Goal: Task Accomplishment & Management: Manage account settings

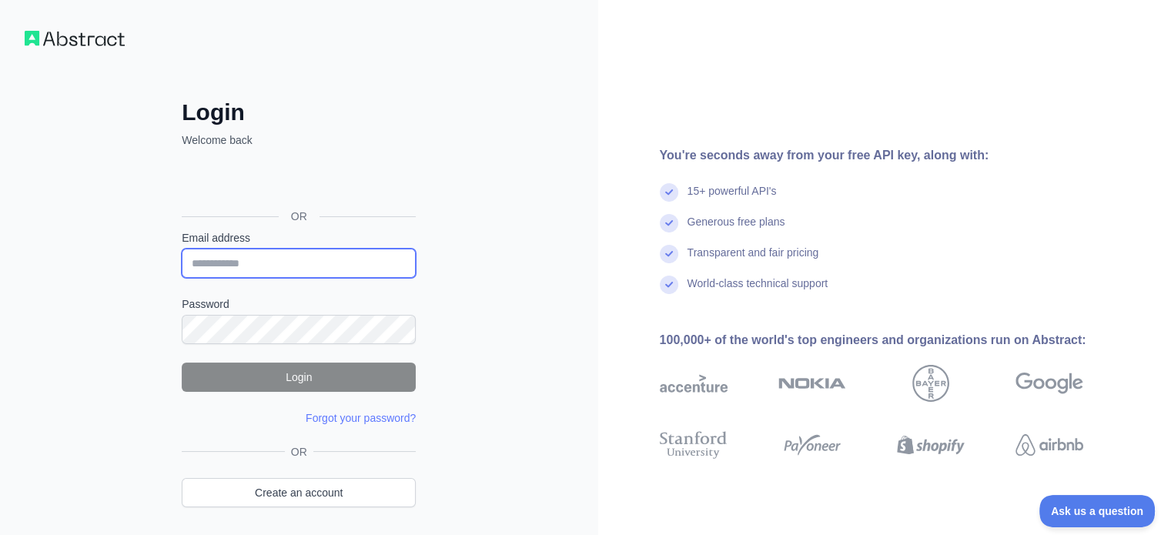
type input "**********"
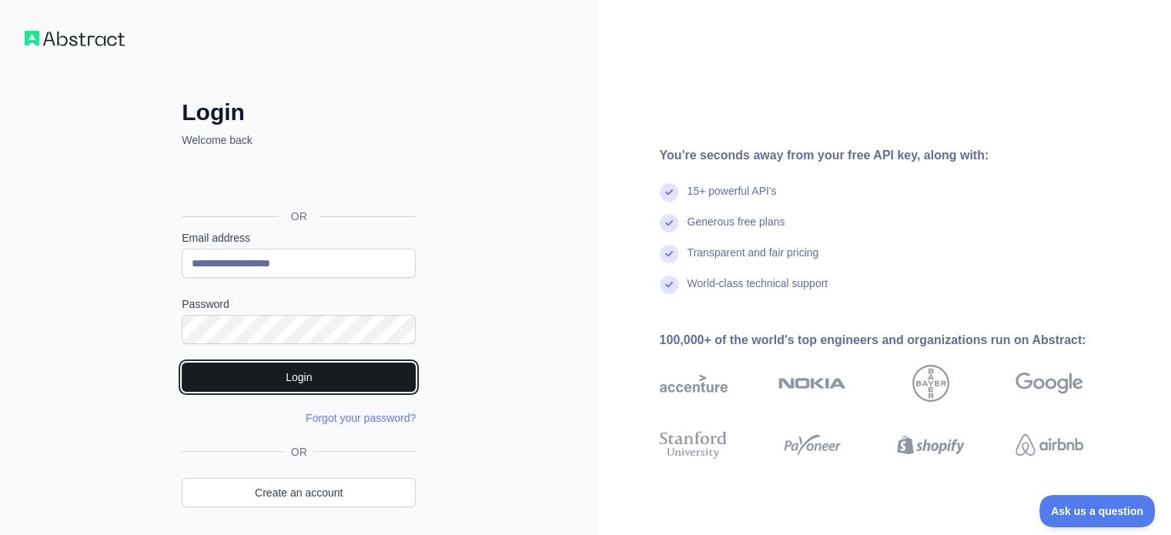
click at [284, 378] on button "Login" at bounding box center [299, 377] width 234 height 29
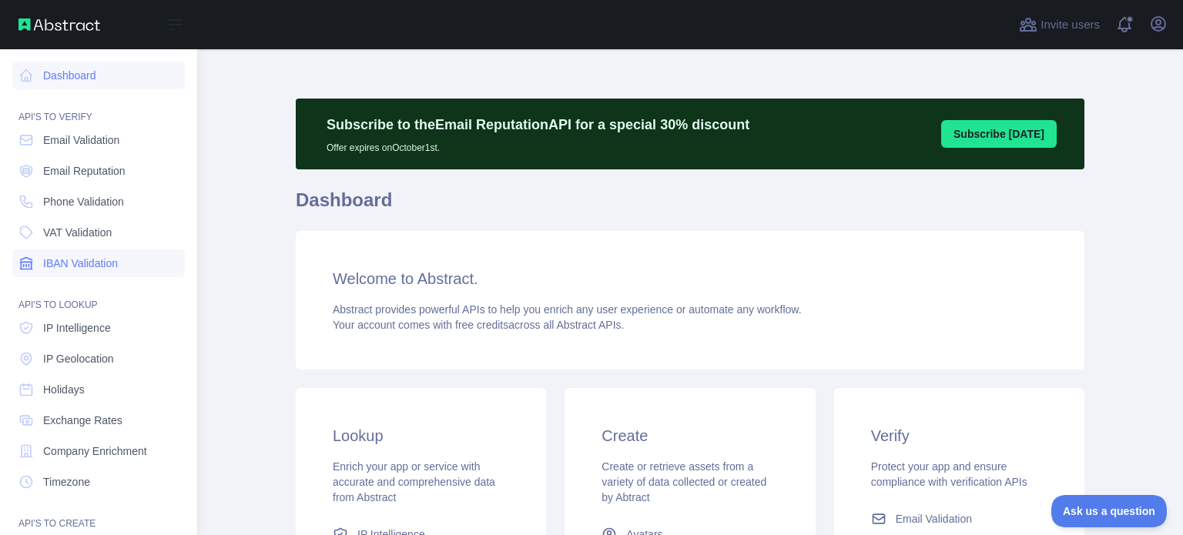
scroll to position [77, 0]
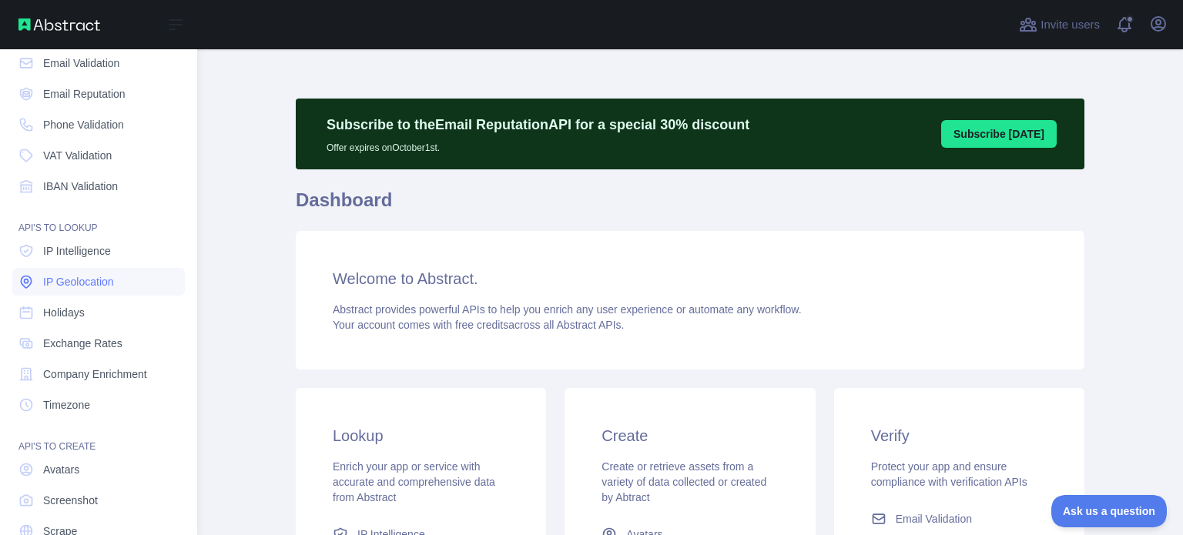
click at [112, 280] on span "IP Geolocation" at bounding box center [78, 281] width 71 height 15
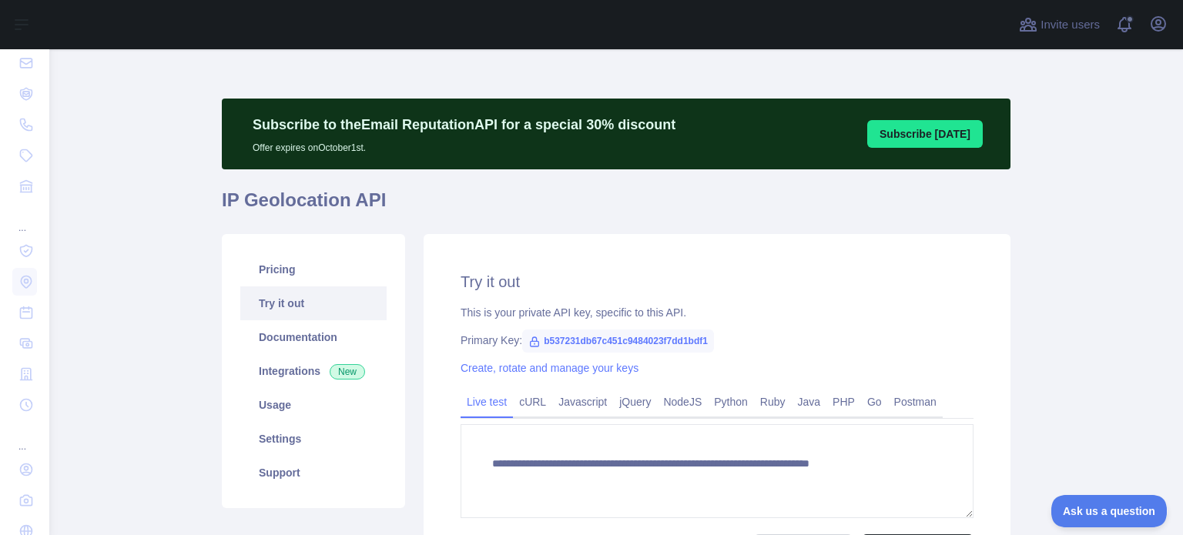
type textarea "**********"
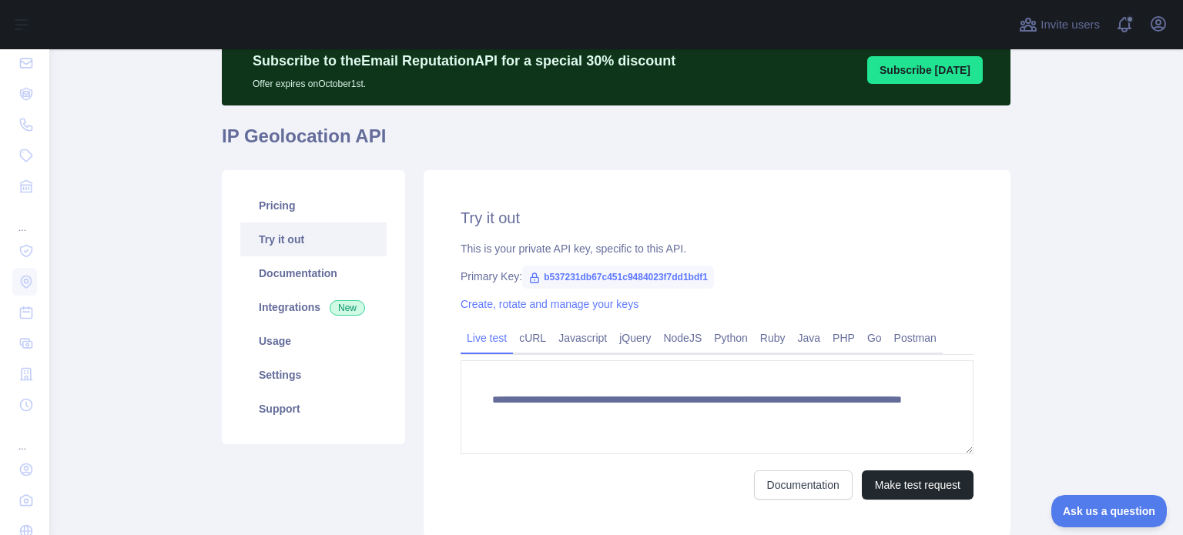
scroll to position [77, 0]
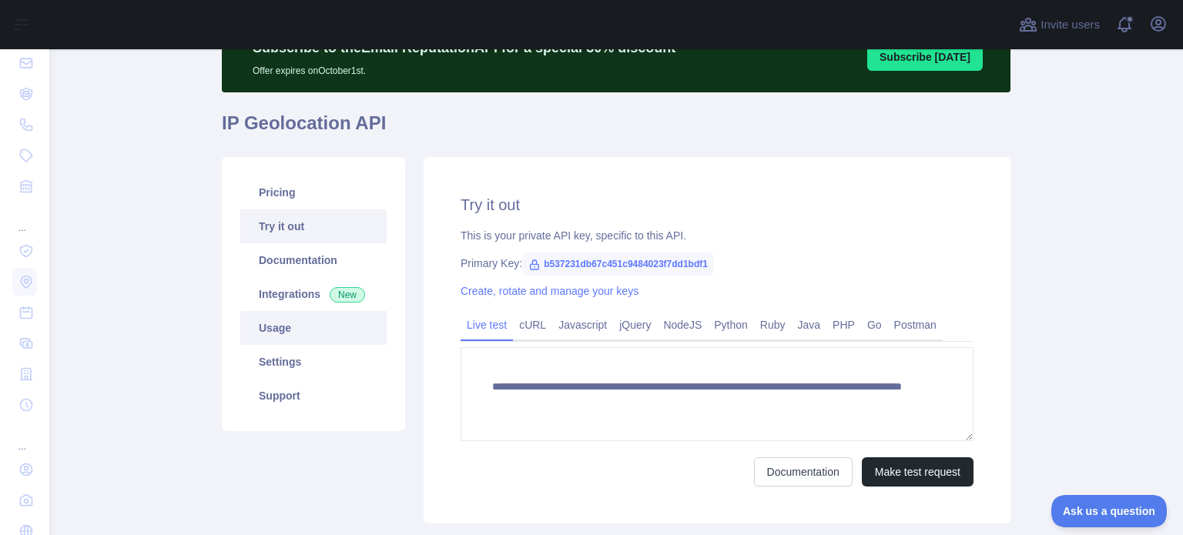
click at [308, 327] on link "Usage" at bounding box center [313, 328] width 146 height 34
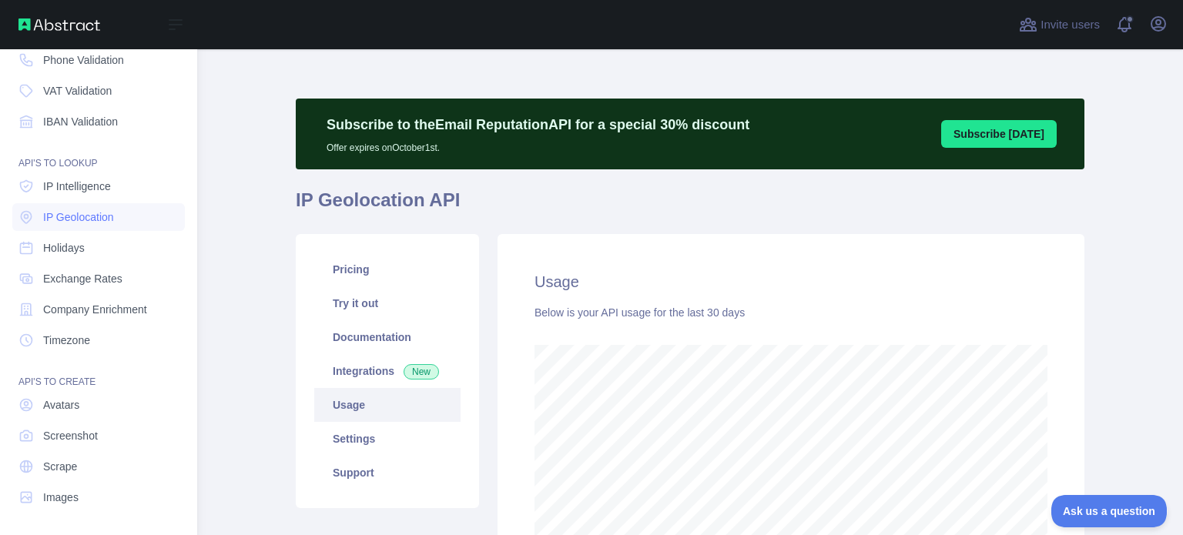
scroll to position [769681, 769193]
click at [112, 319] on link "Company Enrichment" at bounding box center [98, 310] width 173 height 28
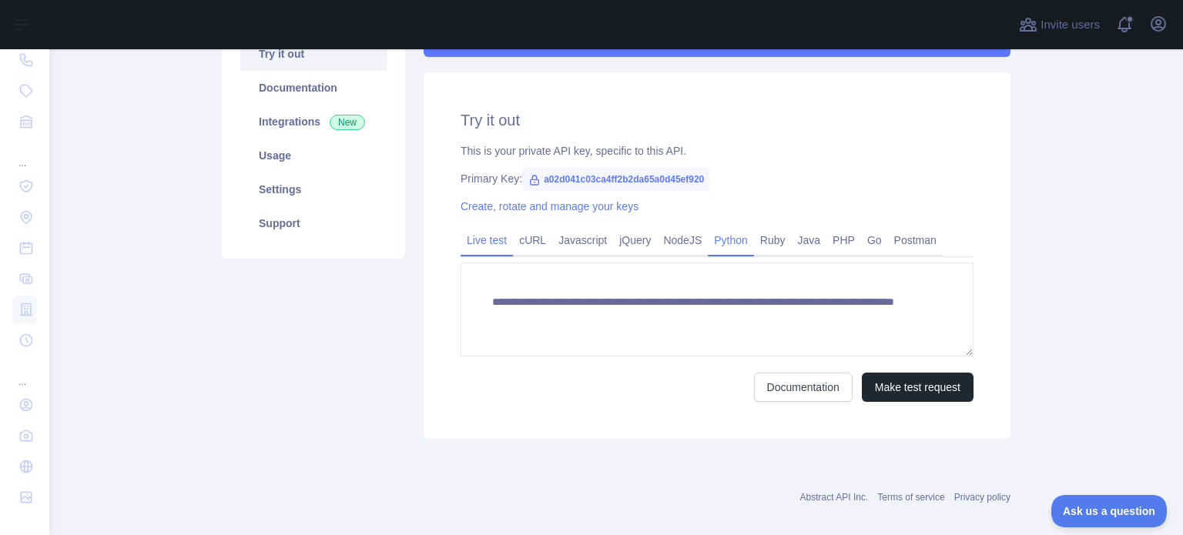
scroll to position [266, 0]
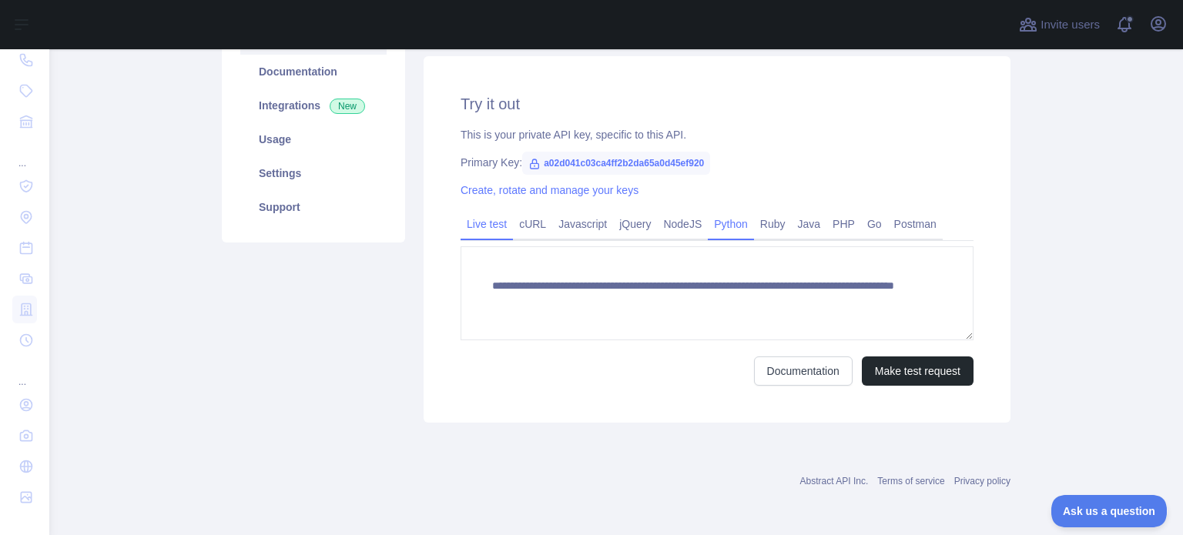
click at [732, 233] on link "Python" at bounding box center [731, 224] width 46 height 25
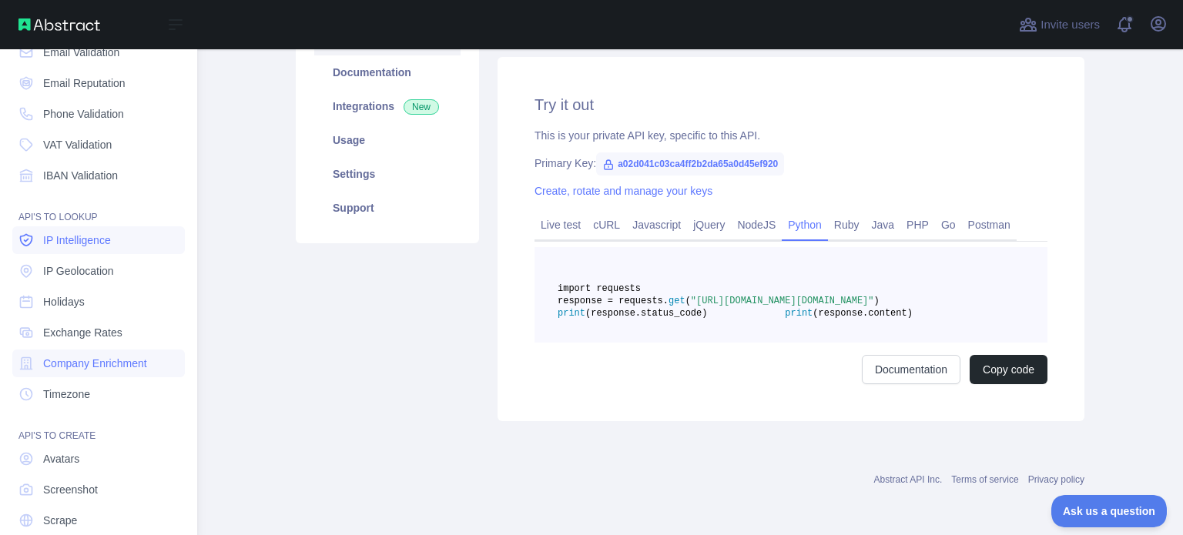
scroll to position [65, 0]
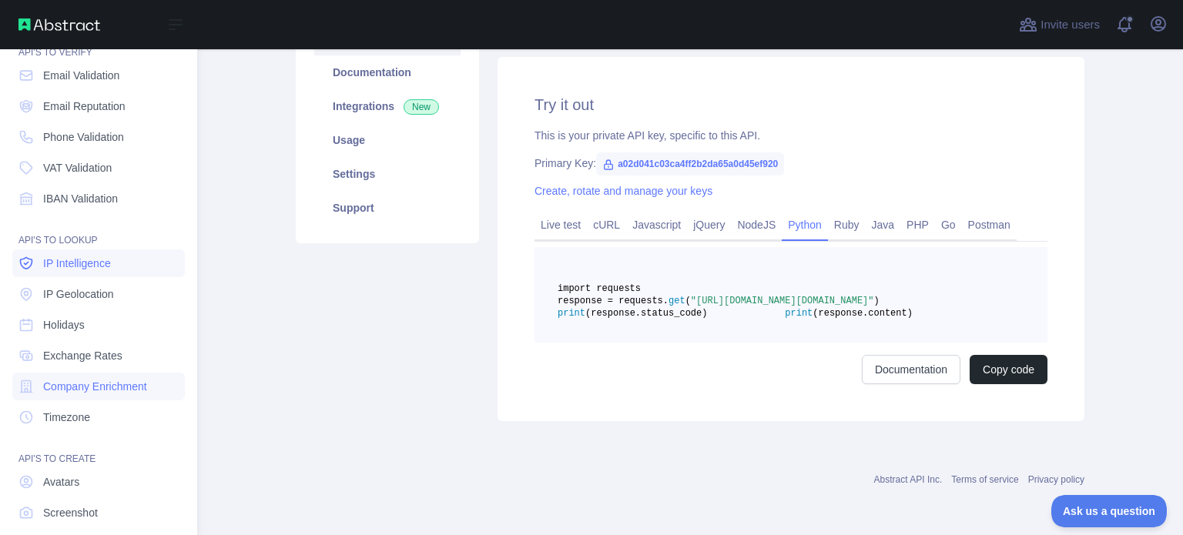
click at [98, 261] on span "IP Intelligence" at bounding box center [77, 263] width 68 height 15
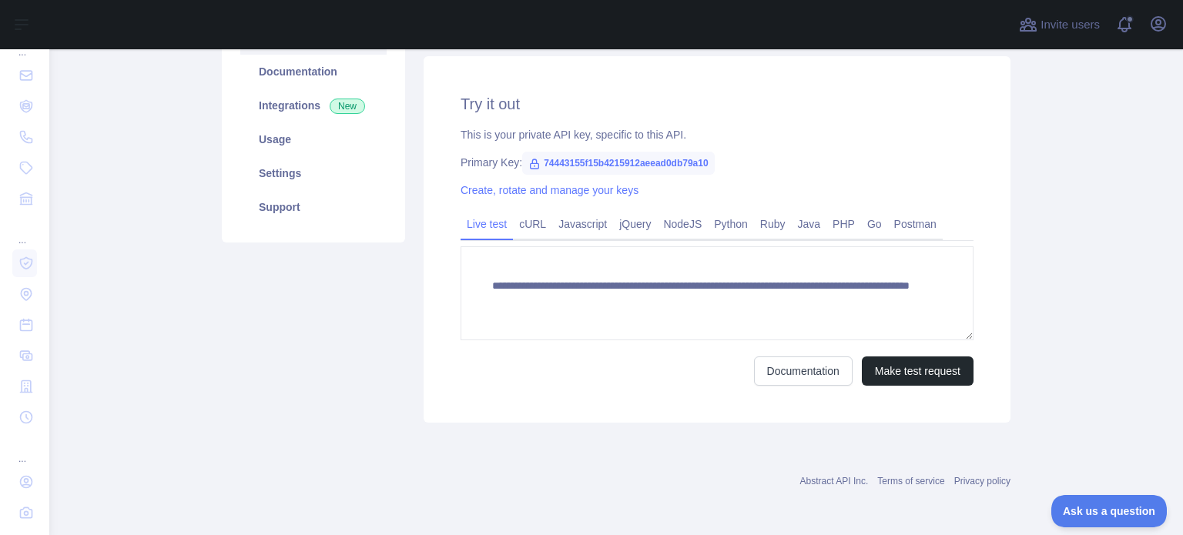
scroll to position [189, 0]
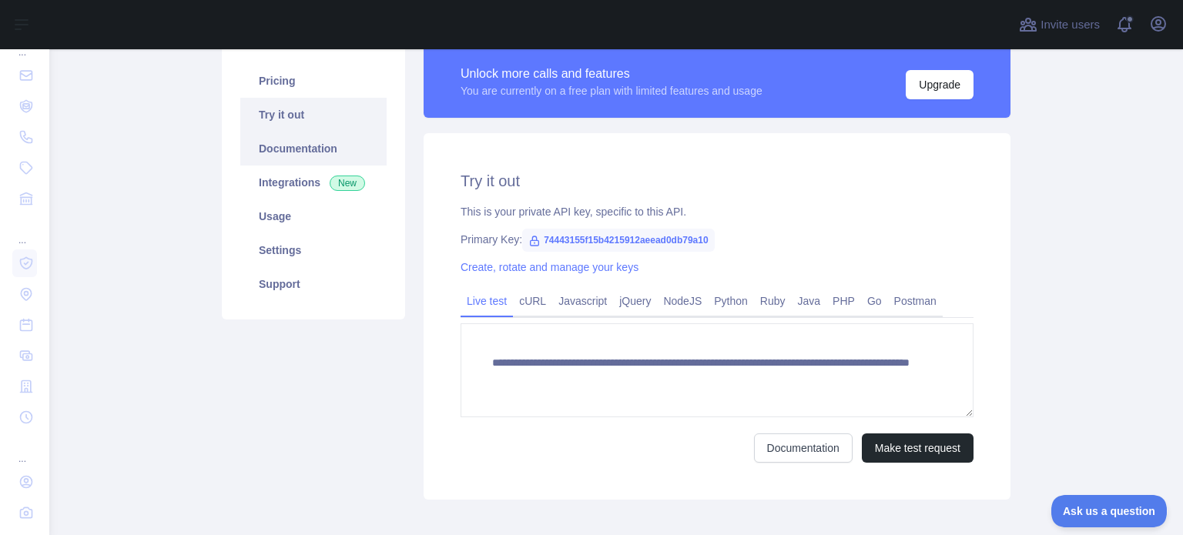
click at [278, 156] on link "Documentation" at bounding box center [313, 149] width 146 height 34
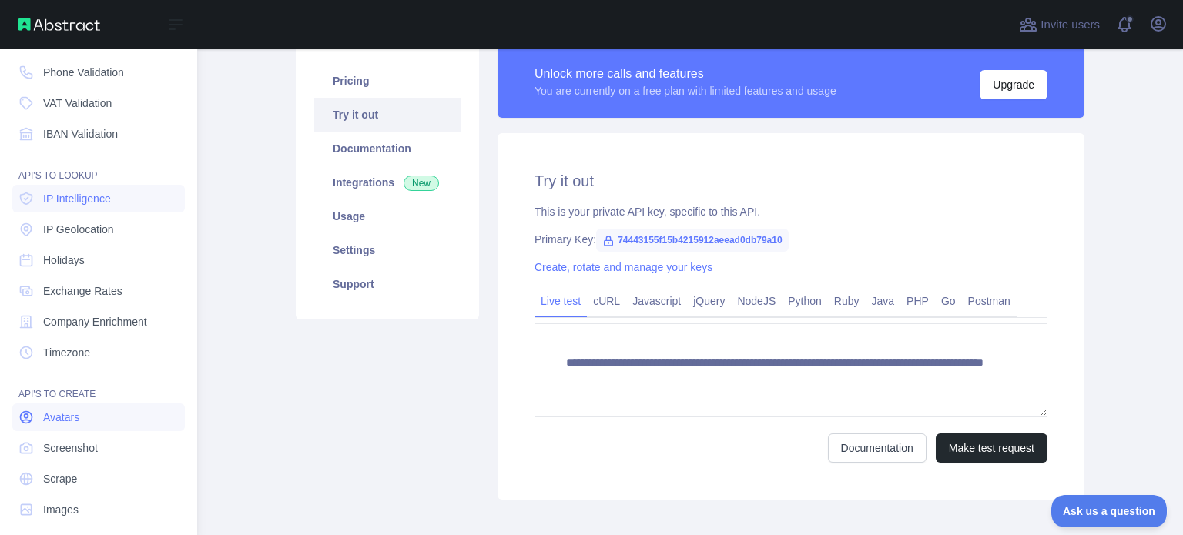
scroll to position [142, 0]
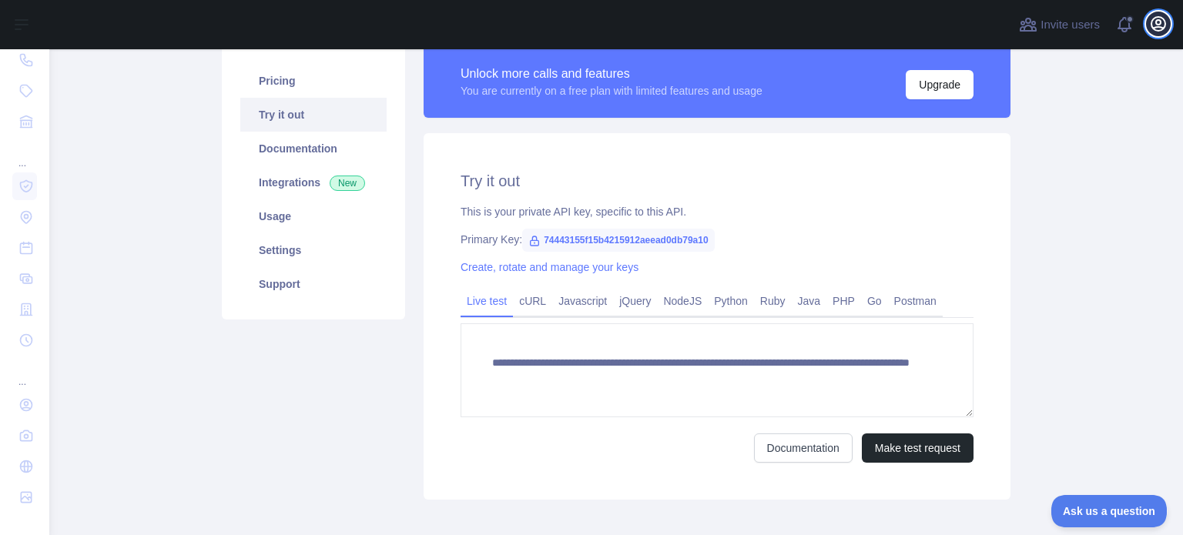
click at [1156, 23] on icon "button" at bounding box center [1158, 24] width 14 height 14
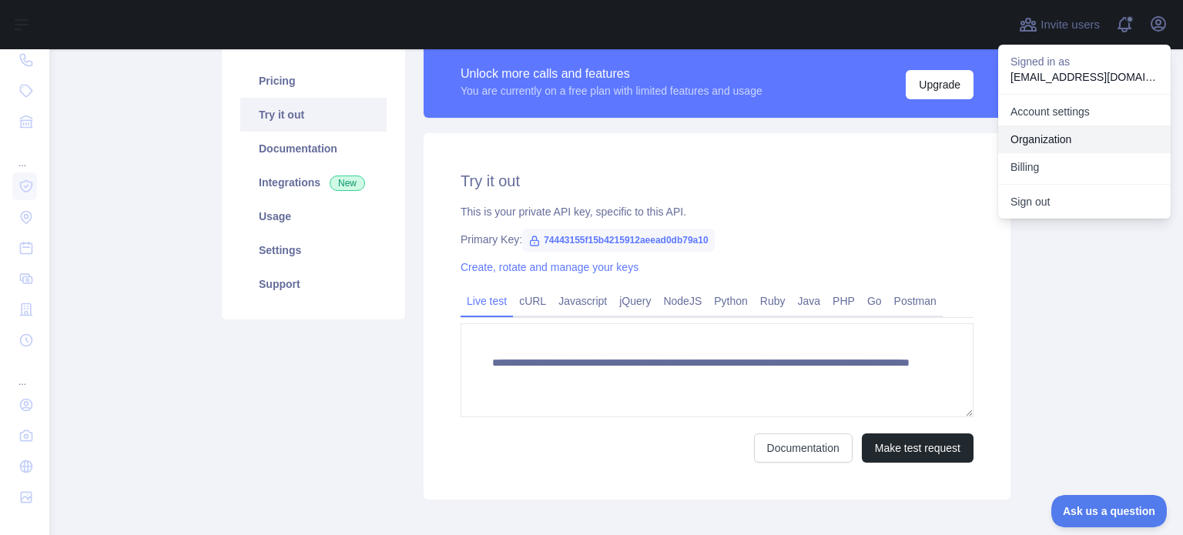
click at [1076, 136] on link "Organization" at bounding box center [1084, 140] width 173 height 28
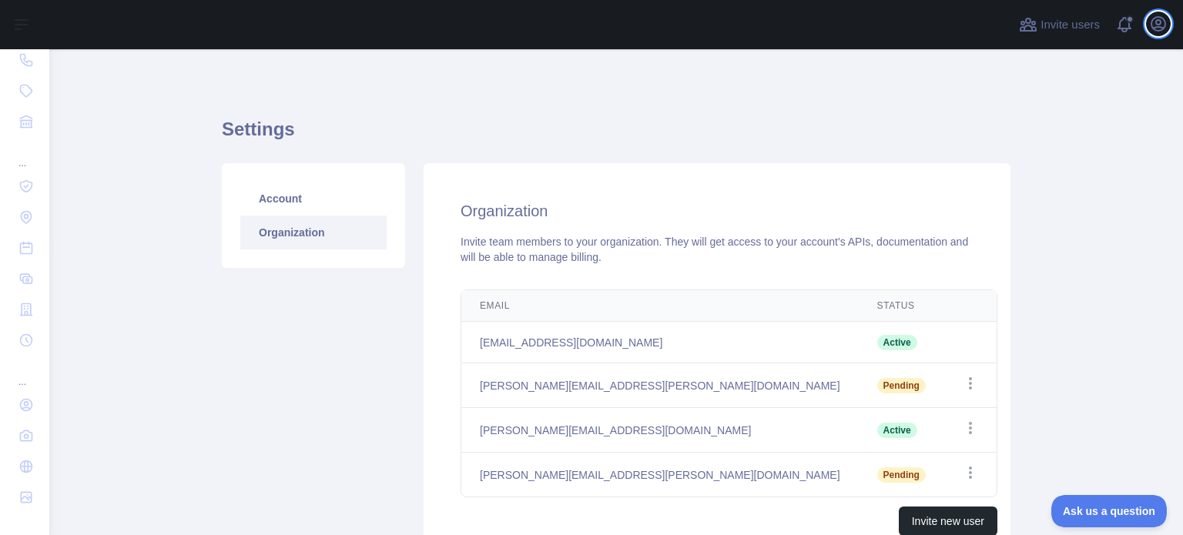
scroll to position [77, 0]
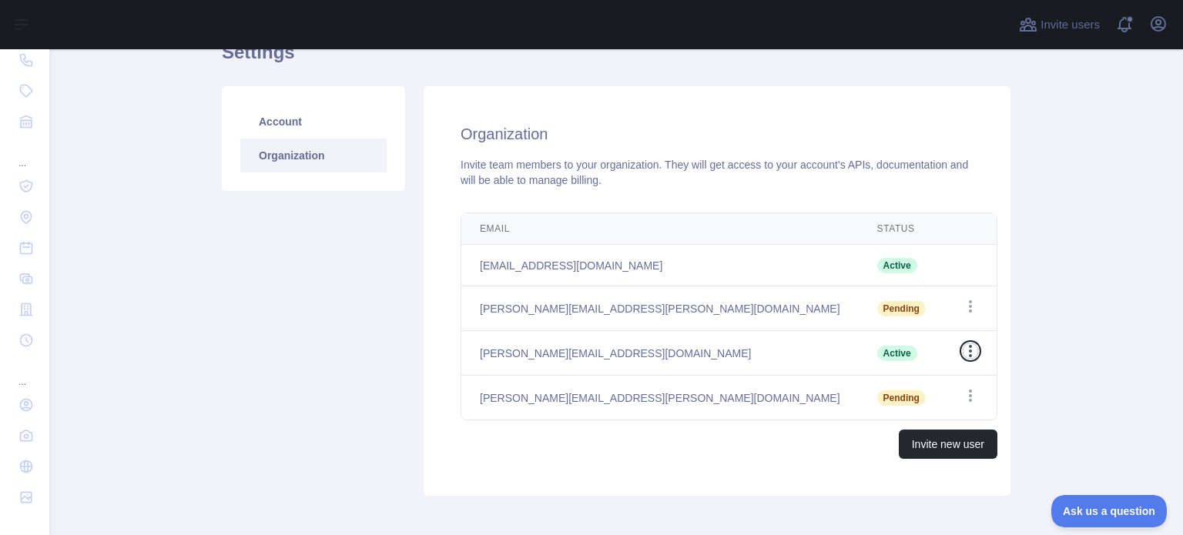
click at [963, 351] on icon "button" at bounding box center [970, 350] width 15 height 15
click at [896, 384] on button "Remove user" at bounding box center [892, 382] width 173 height 28
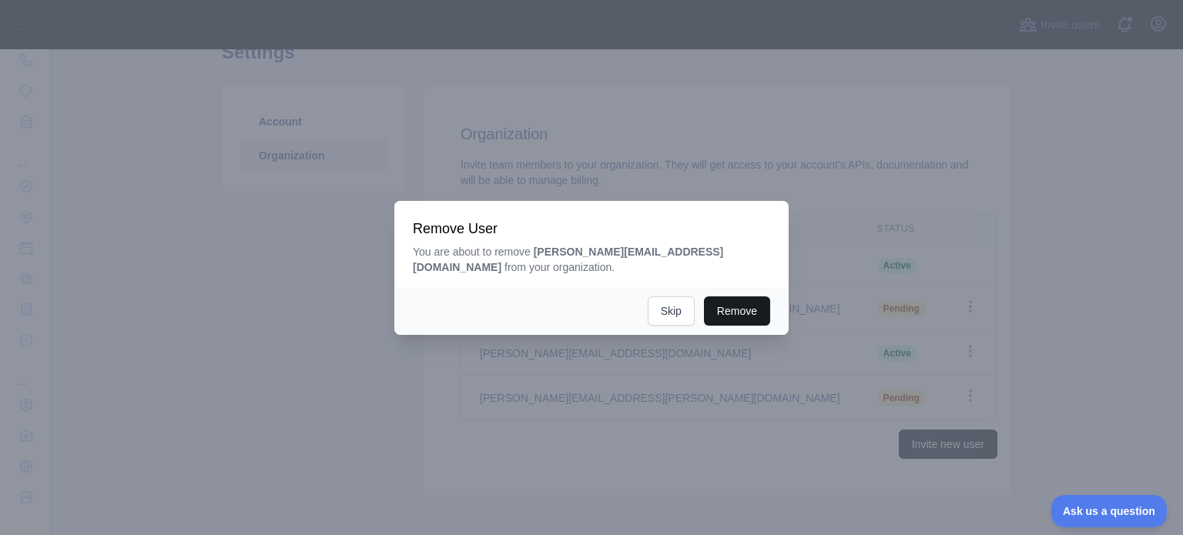
click at [739, 323] on button "Remove" at bounding box center [737, 311] width 66 height 29
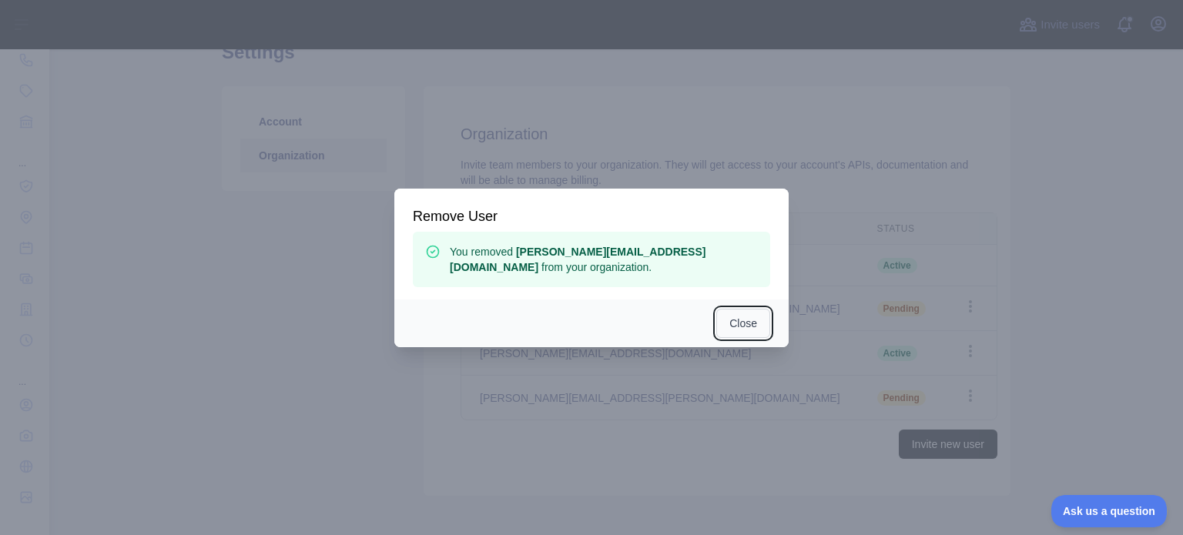
click at [742, 314] on button "Close" at bounding box center [743, 323] width 54 height 29
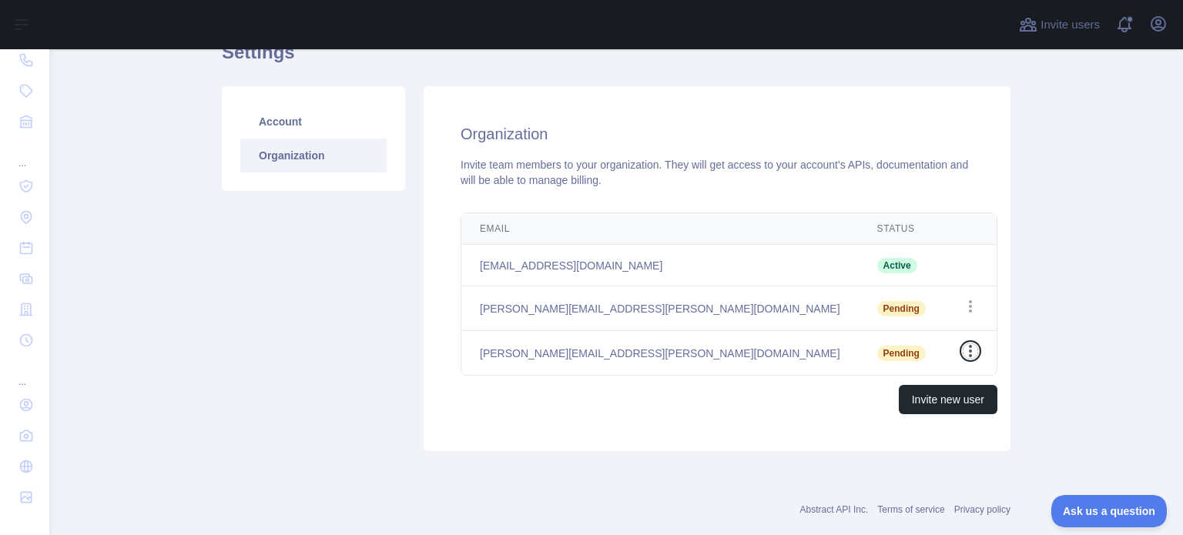
click at [963, 349] on icon "button" at bounding box center [970, 350] width 15 height 15
click at [1070, 343] on main "Settings Account Organization Organization Invite team members to your organiza…" at bounding box center [616, 292] width 1134 height 486
click at [963, 305] on icon "button" at bounding box center [970, 306] width 15 height 15
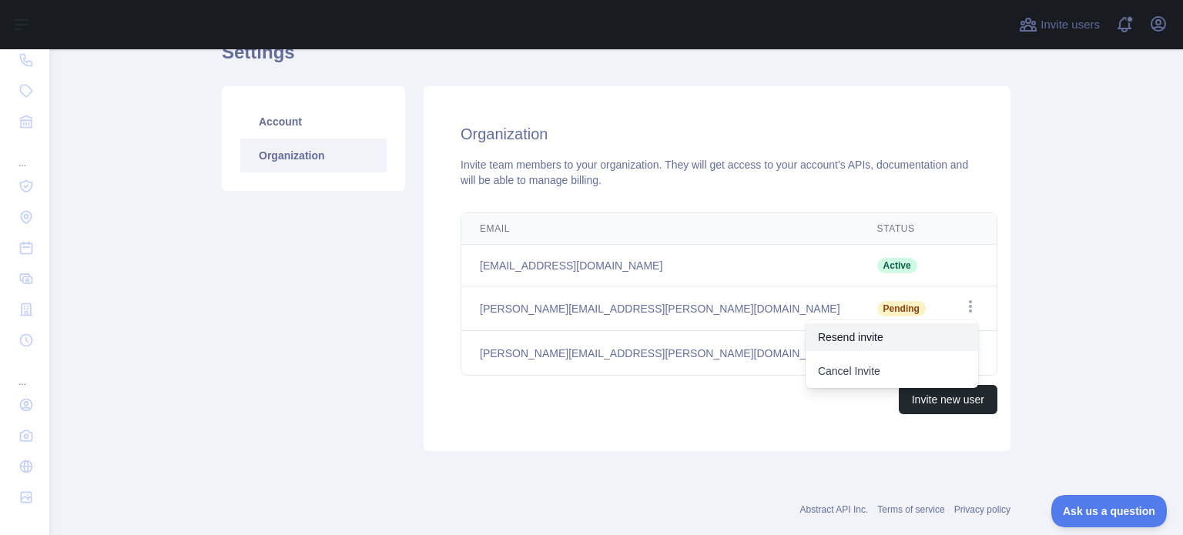
click at [876, 329] on button "Resend invite" at bounding box center [892, 337] width 173 height 28
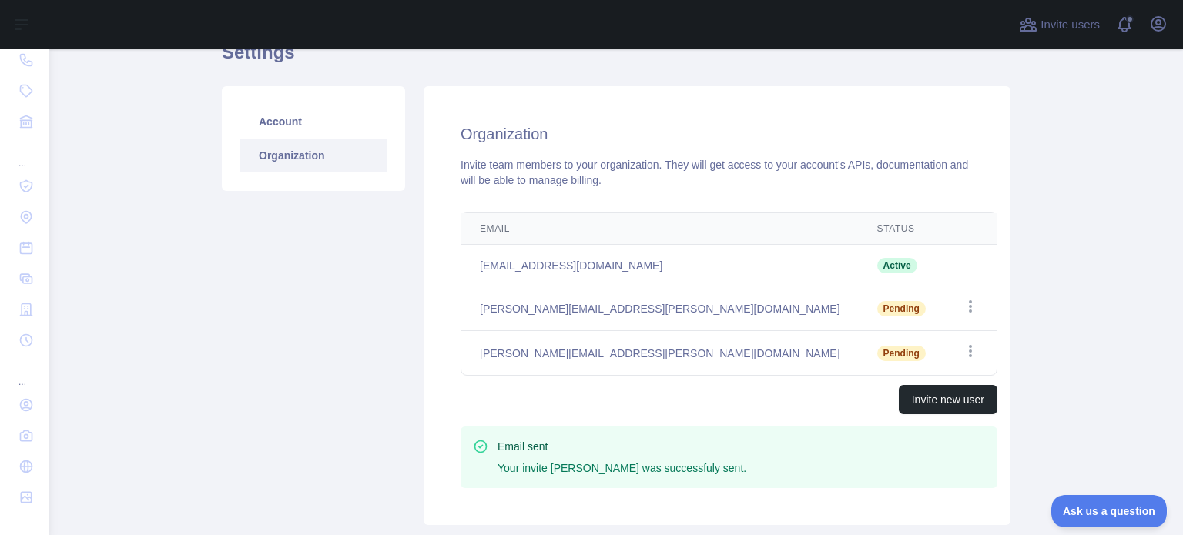
click at [949, 349] on td "Open options" at bounding box center [970, 353] width 52 height 45
click at [963, 349] on icon "button" at bounding box center [970, 350] width 15 height 15
click at [806, 372] on button "Resend invite" at bounding box center [892, 382] width 173 height 28
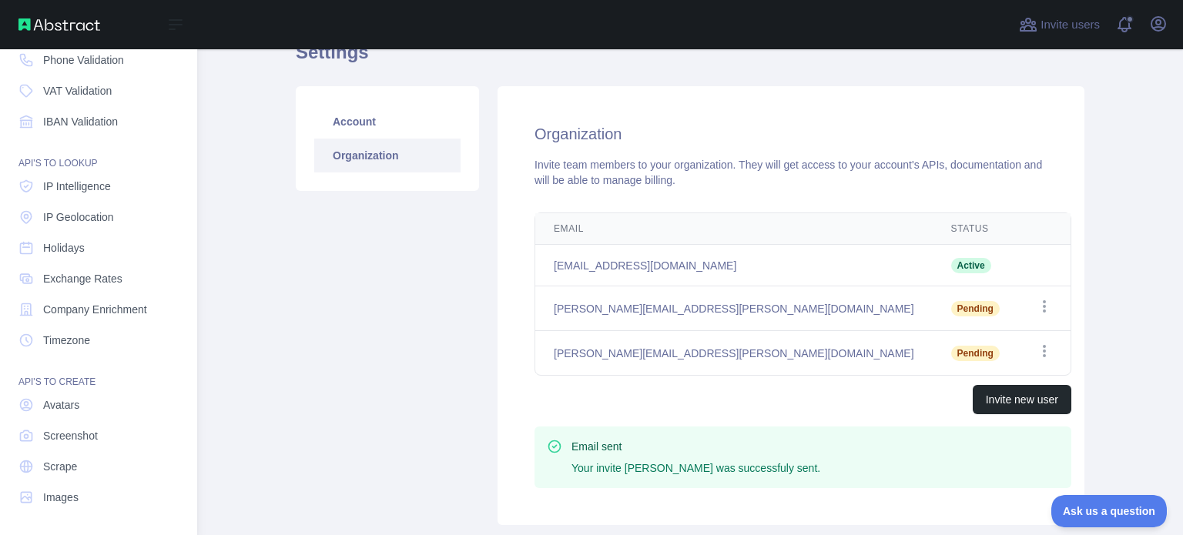
click at [71, 230] on nav "Dashboard API'S TO VERIFY Email Validation Email Reputation Phone Validation VA…" at bounding box center [98, 210] width 173 height 604
click at [77, 219] on span "IP Geolocation" at bounding box center [78, 216] width 71 height 15
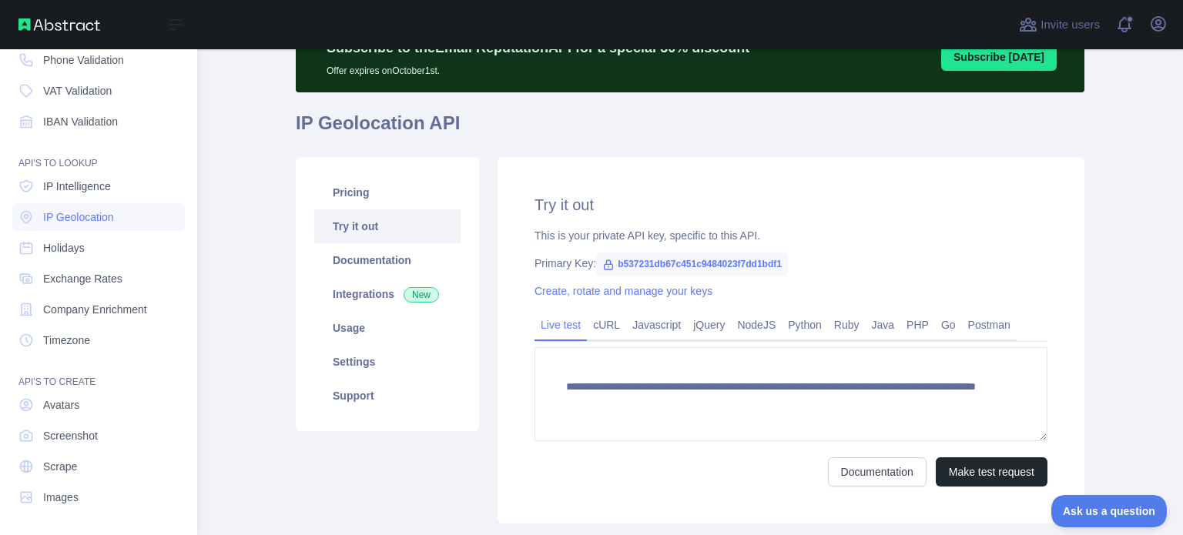
scroll to position [59, 0]
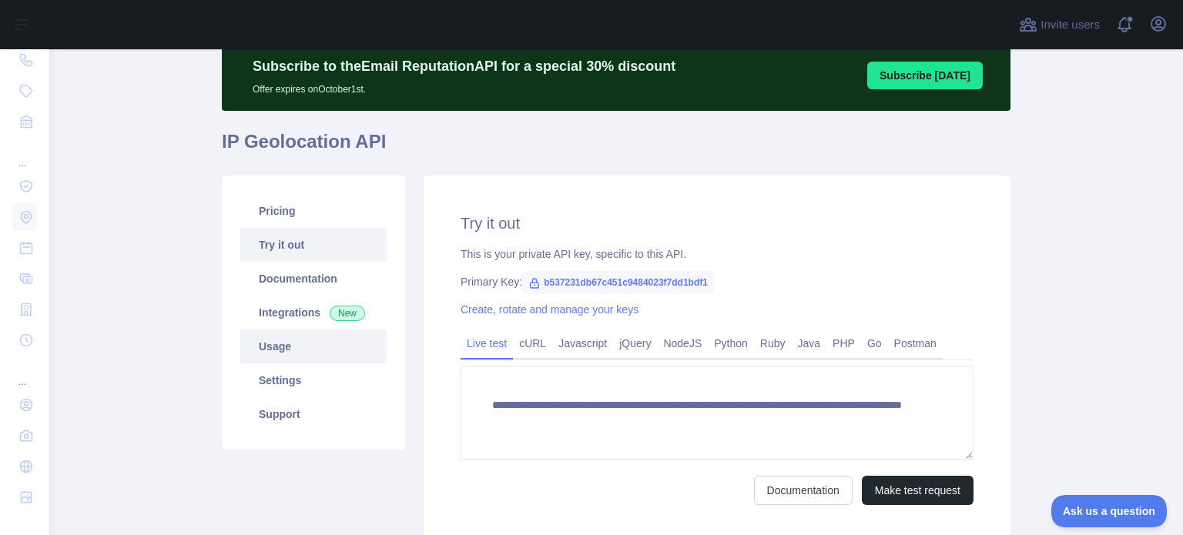
click at [293, 350] on link "Usage" at bounding box center [313, 347] width 146 height 34
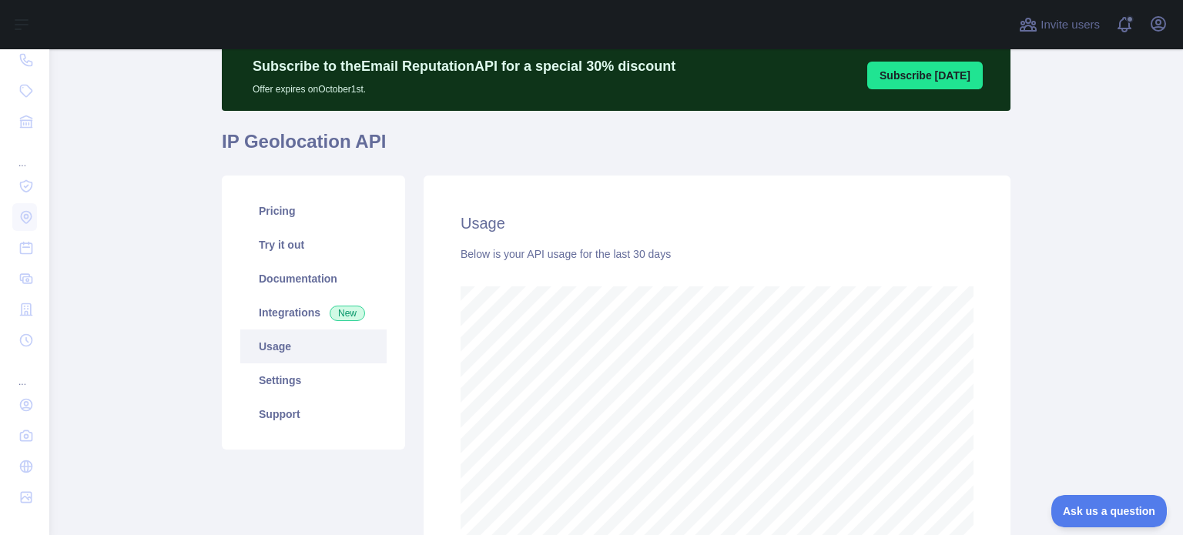
scroll to position [486, 1121]
click at [1158, 24] on icon "button" at bounding box center [1158, 24] width 18 height 18
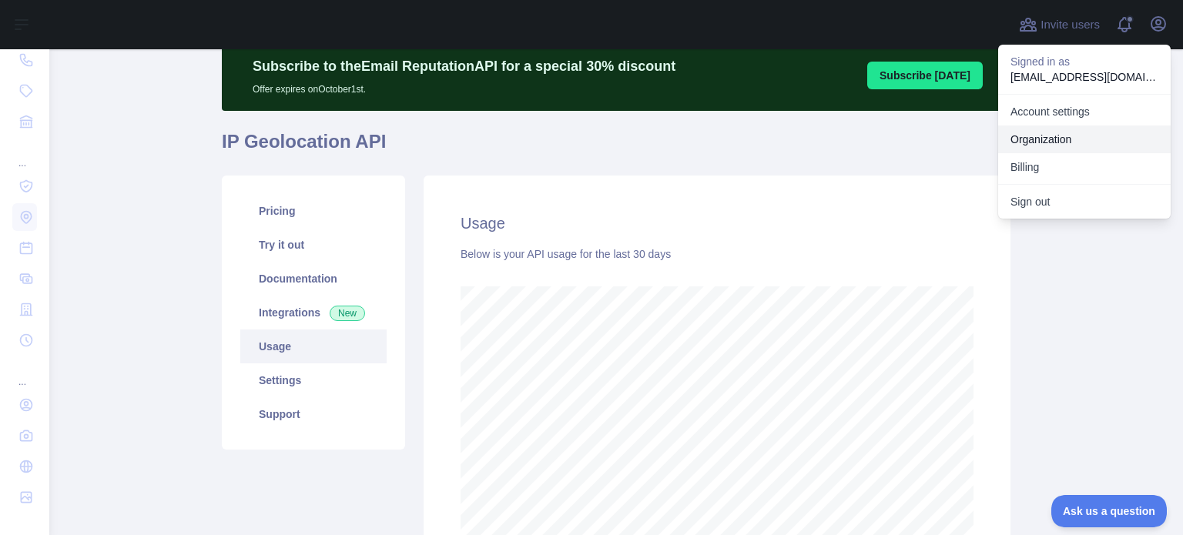
click at [1067, 145] on link "Organization" at bounding box center [1084, 140] width 173 height 28
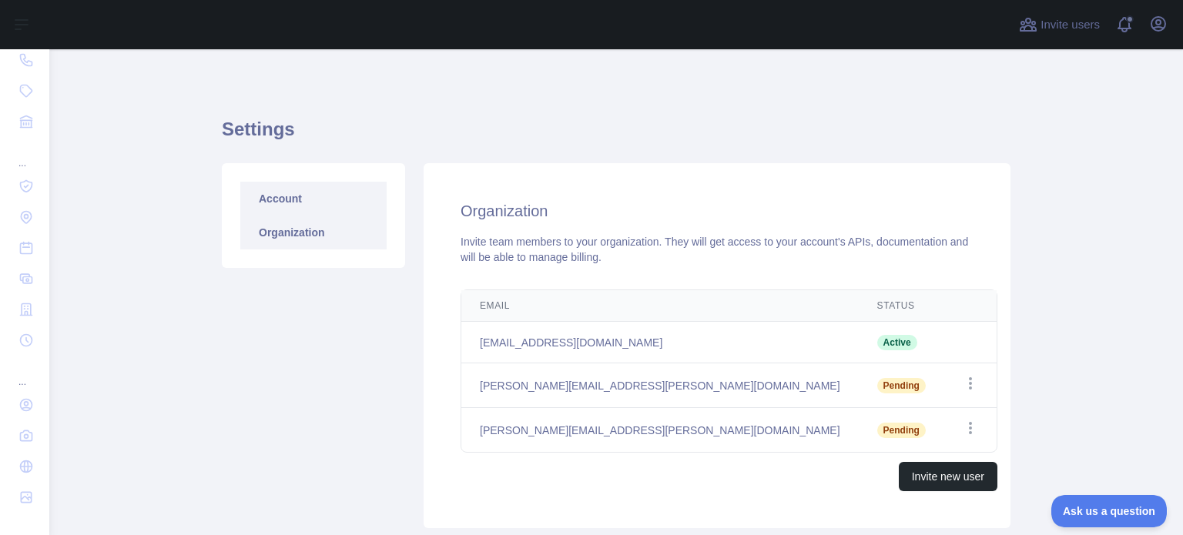
click at [338, 201] on link "Account" at bounding box center [313, 199] width 146 height 34
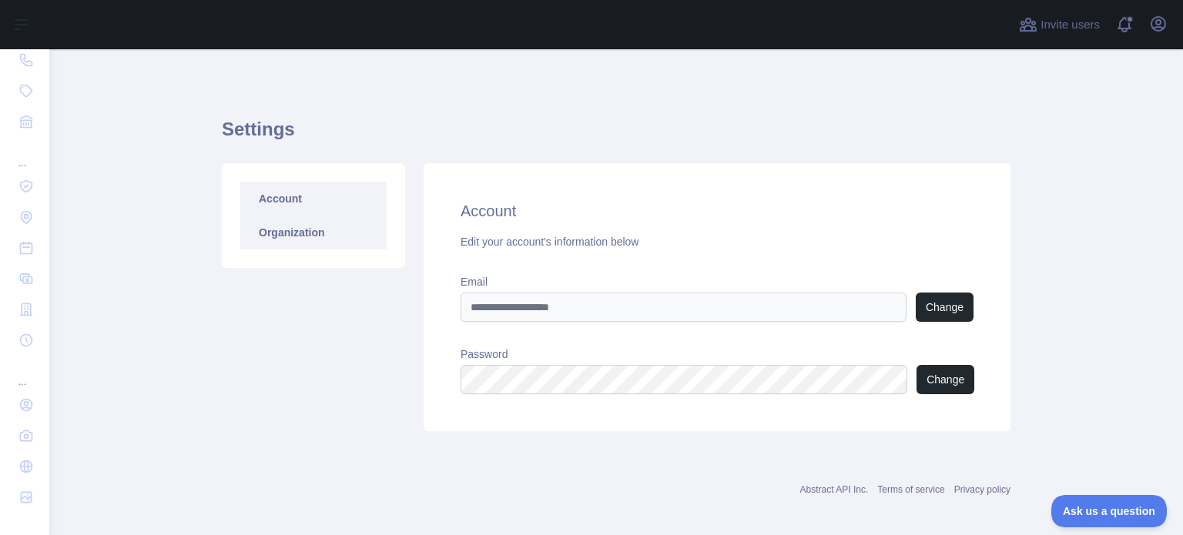
click at [313, 241] on link "Organization" at bounding box center [313, 233] width 146 height 34
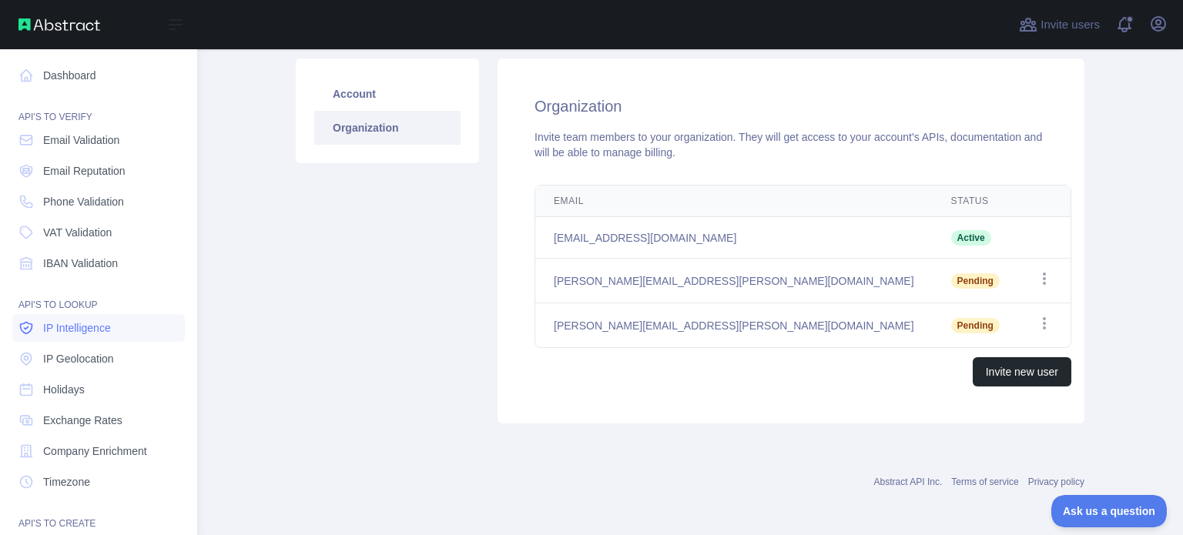
click at [122, 332] on link "IP Intelligence" at bounding box center [98, 328] width 173 height 28
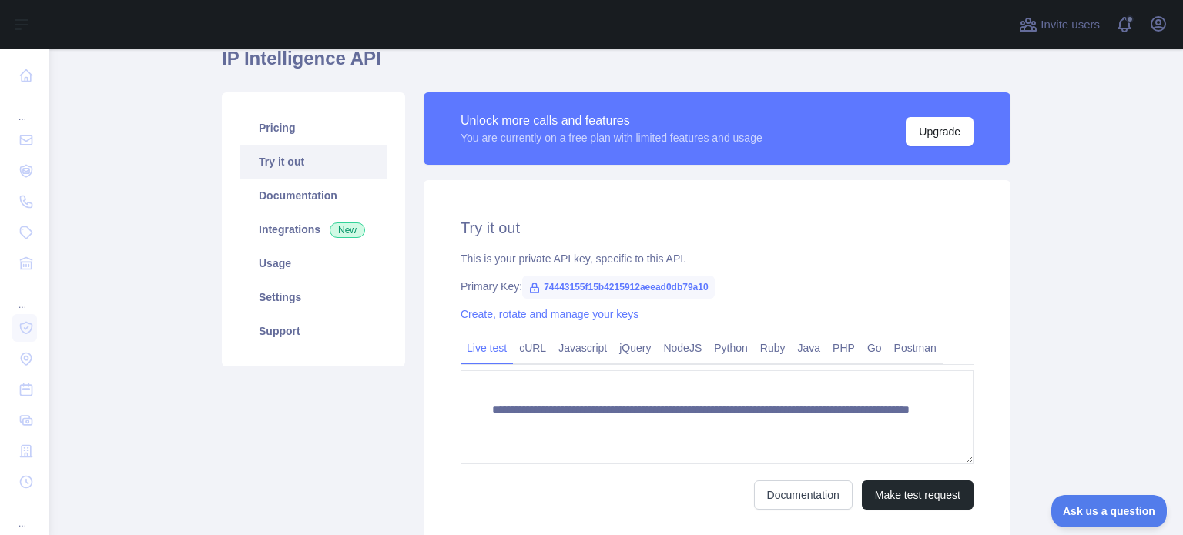
scroll to position [163, 0]
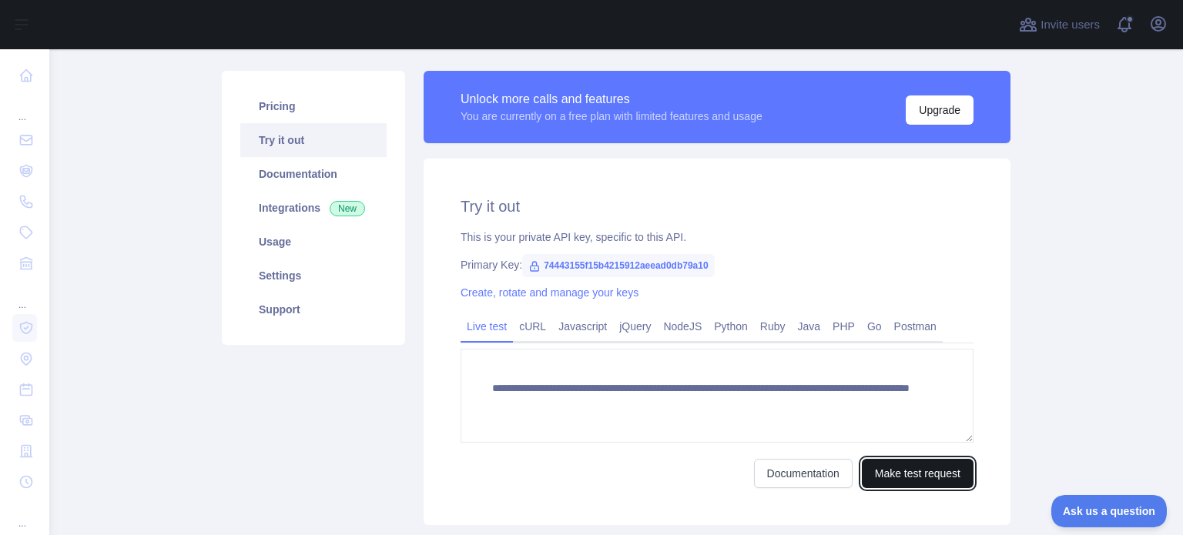
click at [923, 473] on button "Make test request" at bounding box center [918, 473] width 112 height 29
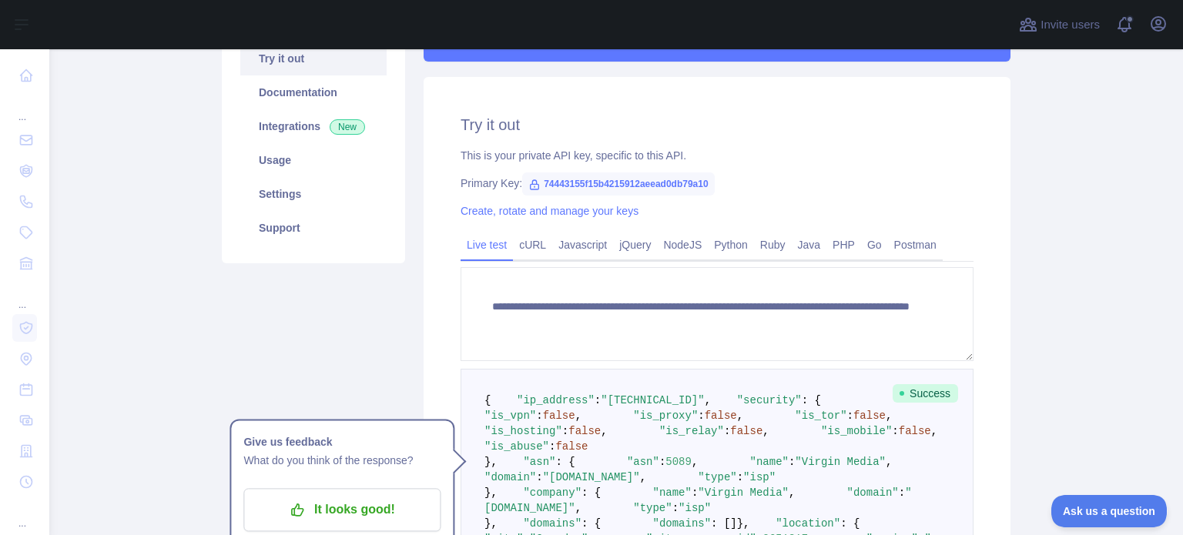
scroll to position [317, 0]
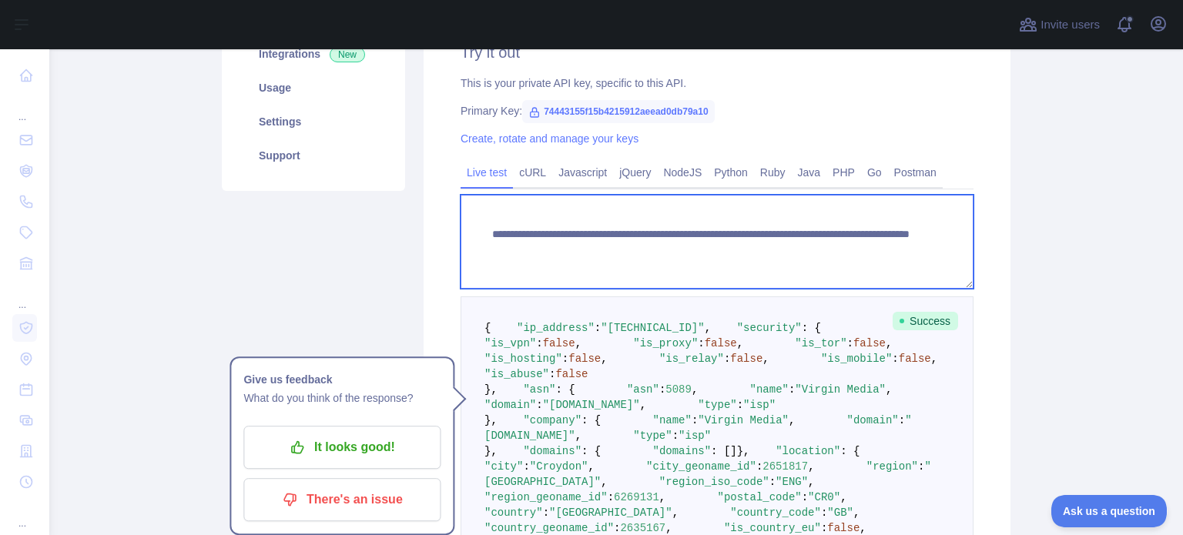
click at [806, 264] on textarea "**********" at bounding box center [717, 242] width 513 height 94
click at [806, 253] on textarea "**********" at bounding box center [717, 242] width 513 height 94
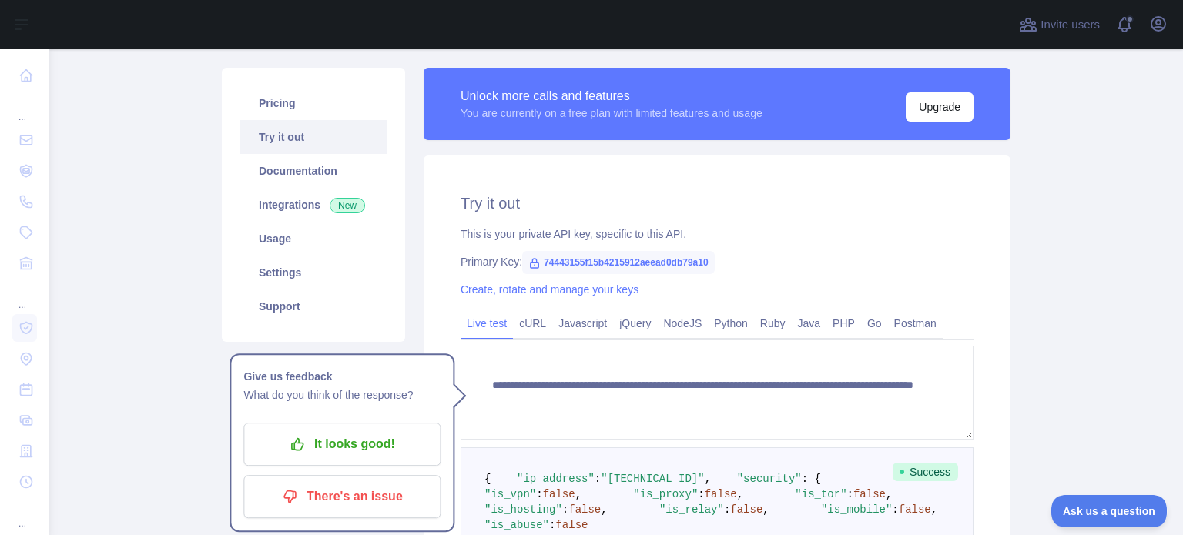
scroll to position [163, 0]
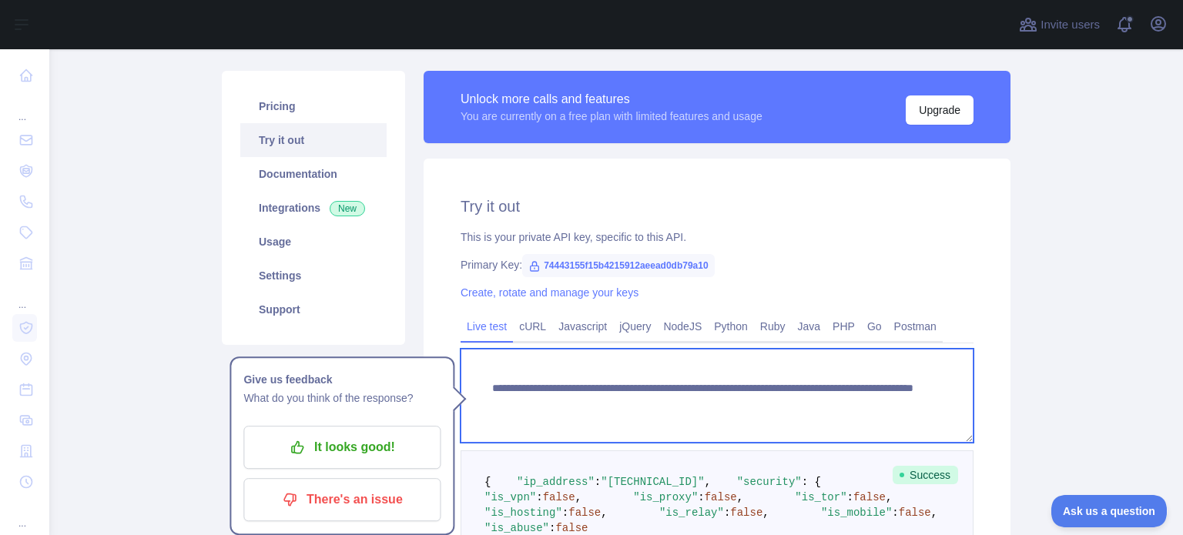
drag, startPoint x: 852, startPoint y: 400, endPoint x: 779, endPoint y: 405, distance: 72.5
click at [779, 405] on textarea "**********" at bounding box center [717, 396] width 513 height 94
paste textarea "**********"
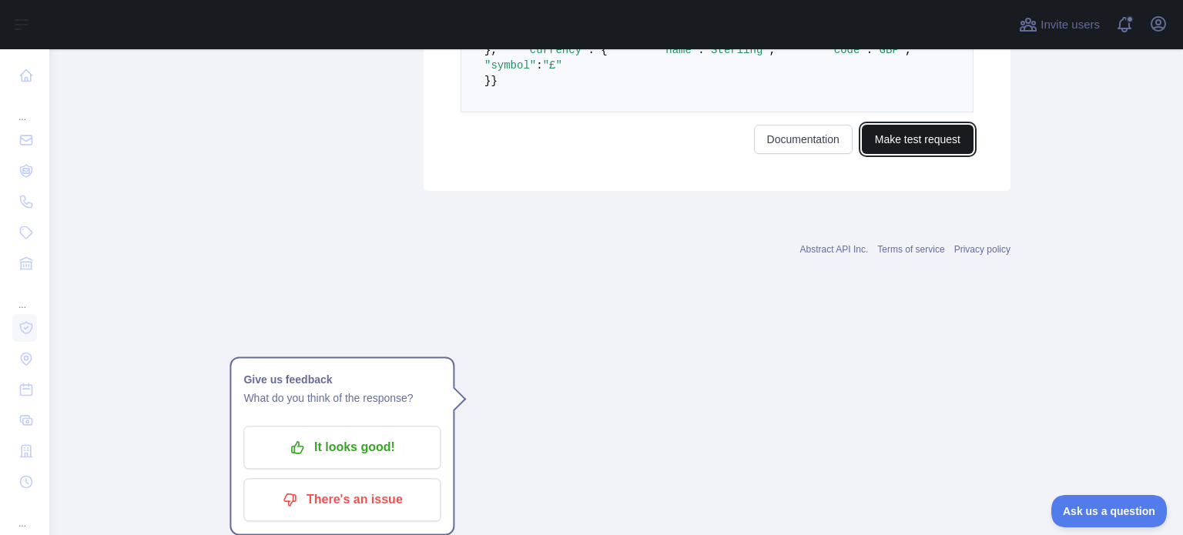
click at [920, 154] on button "Make test request" at bounding box center [918, 139] width 112 height 29
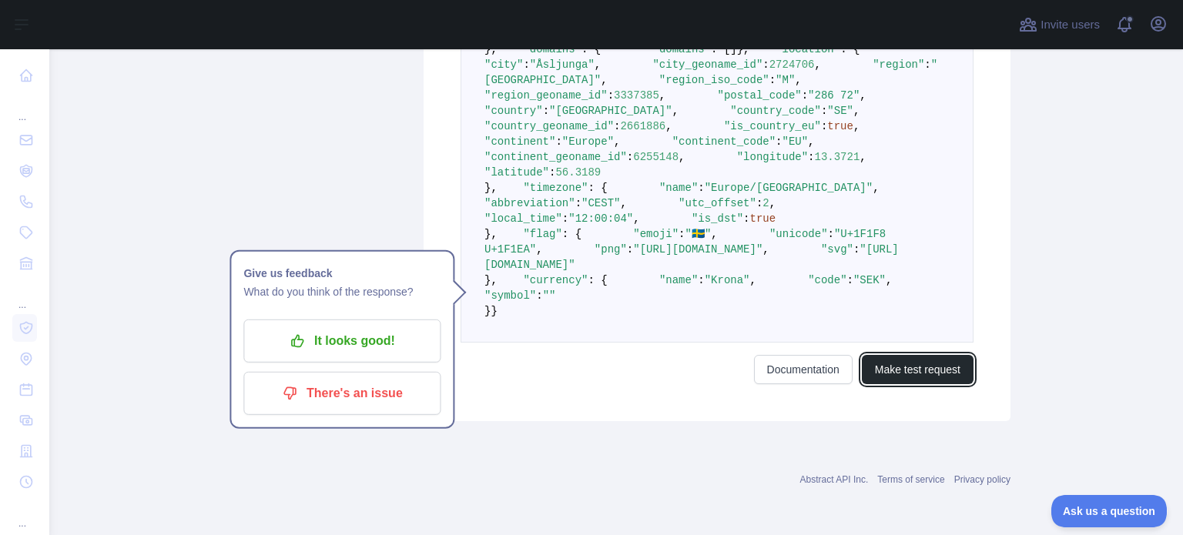
scroll to position [795, 0]
click at [595, 71] on span ""Åsljunga"" at bounding box center [562, 65] width 65 height 12
copy span "Åsljunga"
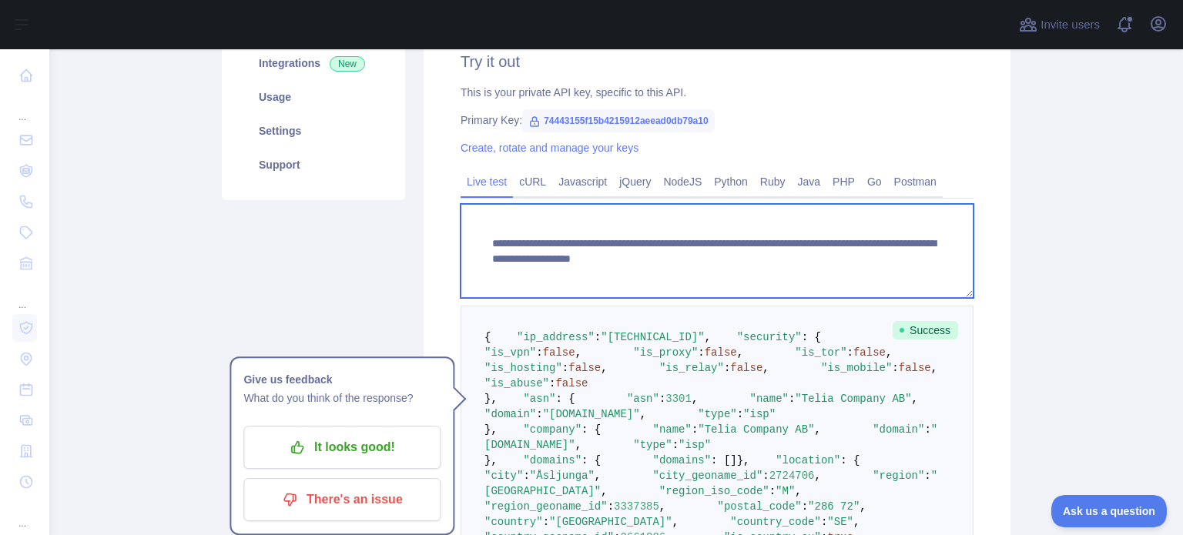
scroll to position [15, 0]
drag, startPoint x: 781, startPoint y: 260, endPoint x: 811, endPoint y: 303, distance: 53.2
click at [811, 303] on form "**********" at bounding box center [717, 499] width 513 height 591
paste textarea
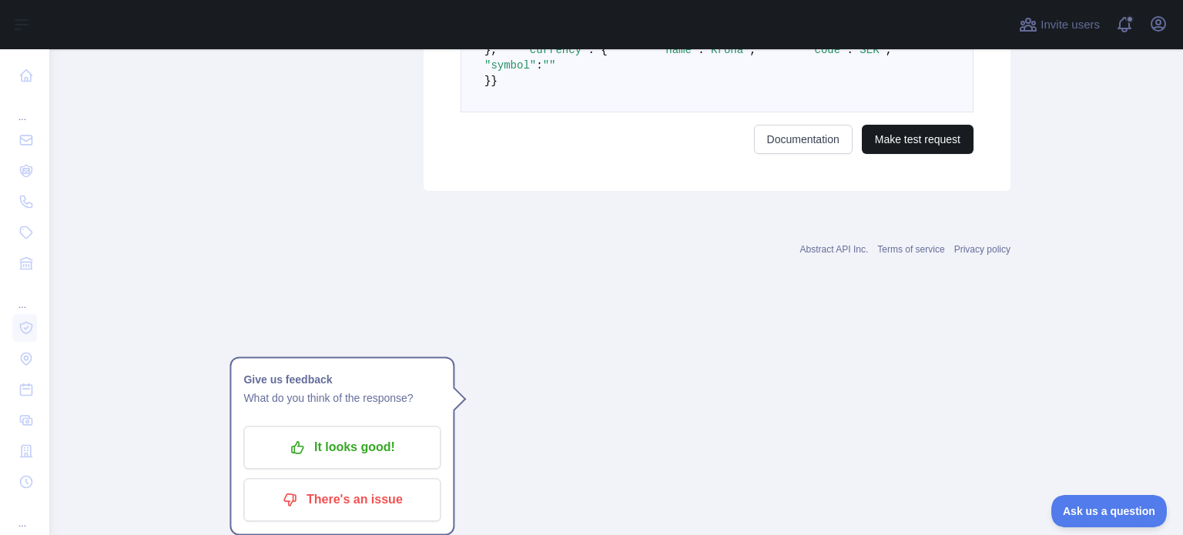
type textarea "**********"
click at [933, 154] on button "Make test request" at bounding box center [918, 139] width 112 height 29
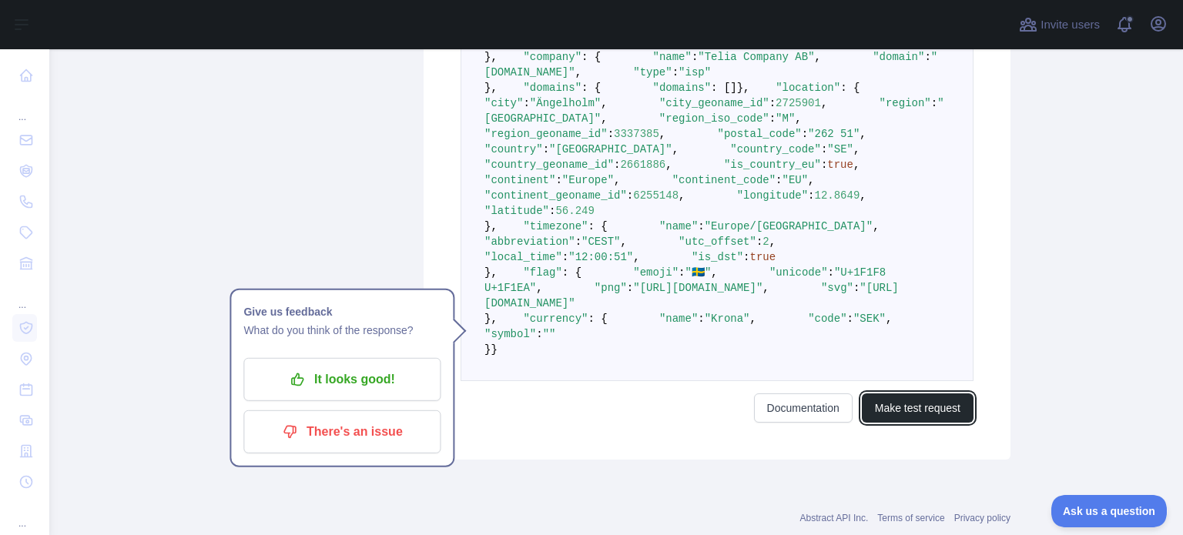
scroll to position [641, 0]
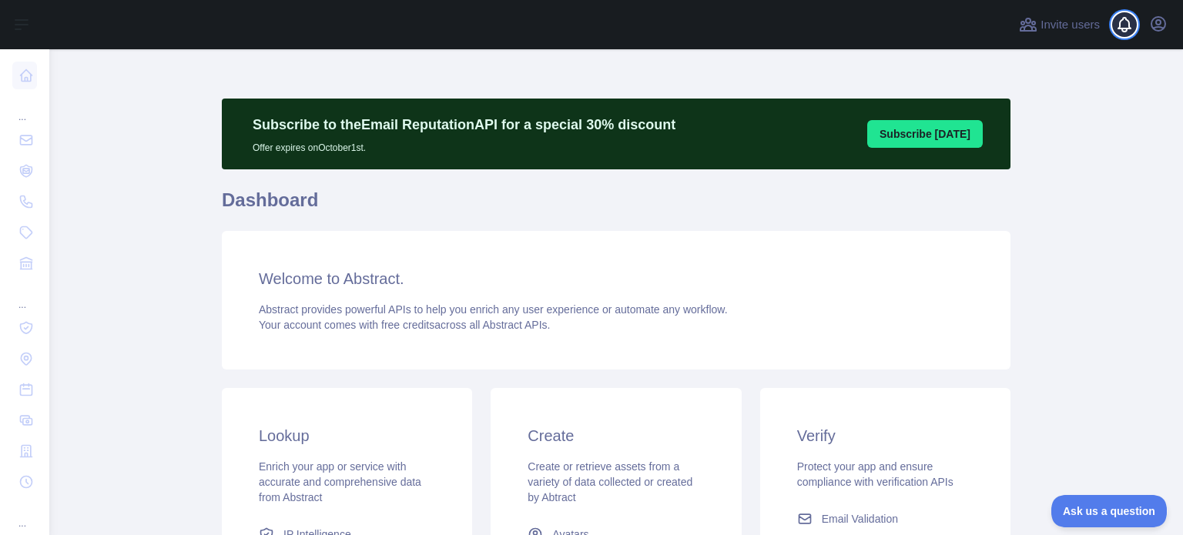
click at [1144, 24] on span at bounding box center [1130, 24] width 31 height 49
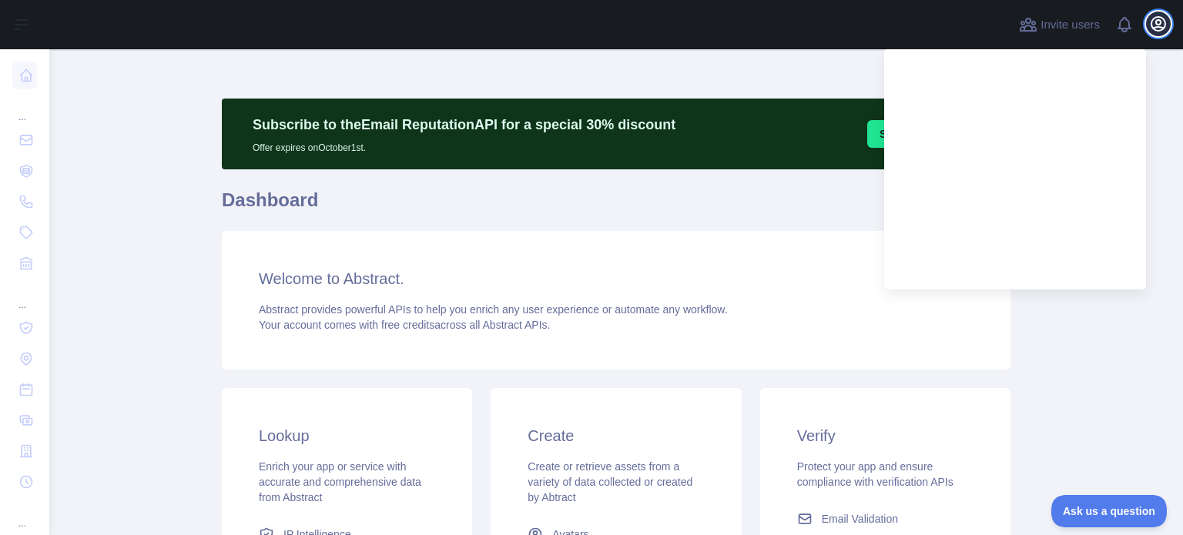
click at [1155, 25] on icon "button" at bounding box center [1158, 24] width 18 height 18
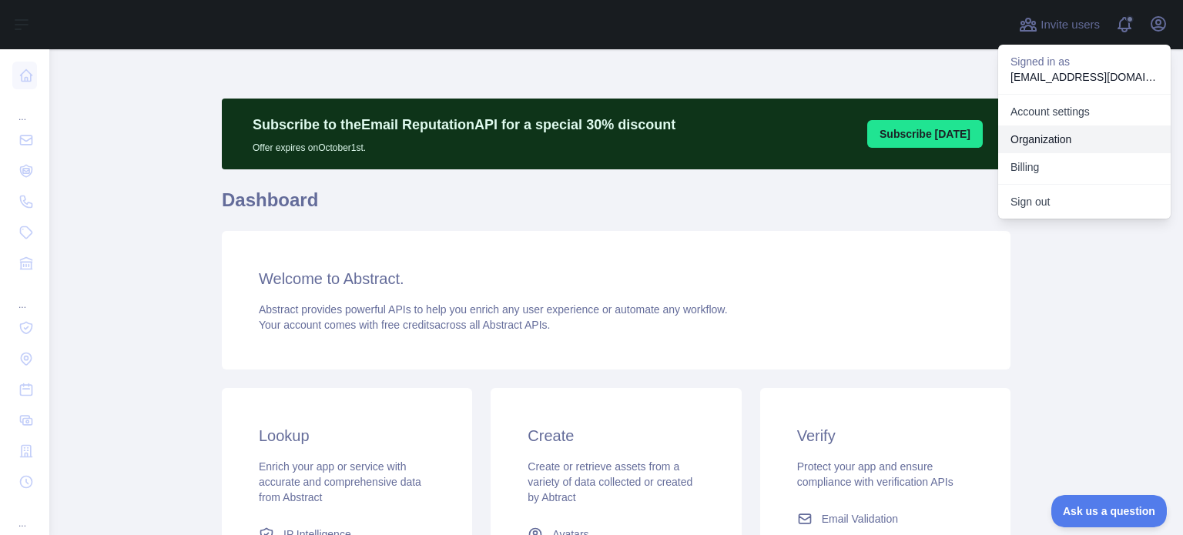
click at [1052, 137] on link "Organization" at bounding box center [1084, 140] width 173 height 28
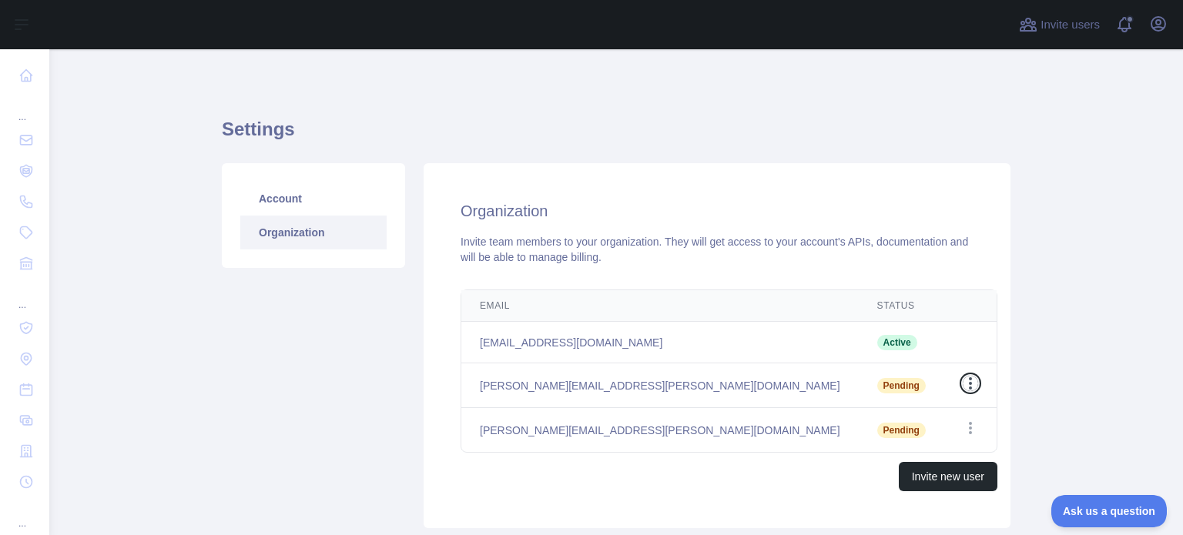
click at [963, 380] on icon "button" at bounding box center [970, 383] width 15 height 15
click at [893, 449] on button "Cancel Invite" at bounding box center [892, 448] width 173 height 28
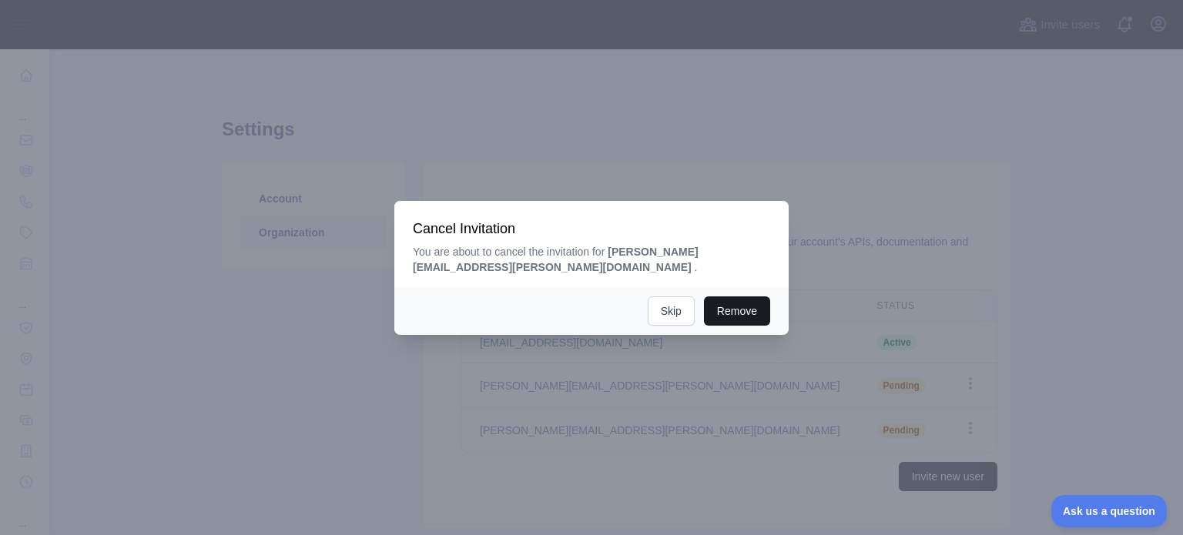
click at [746, 303] on button "Remove" at bounding box center [737, 311] width 66 height 29
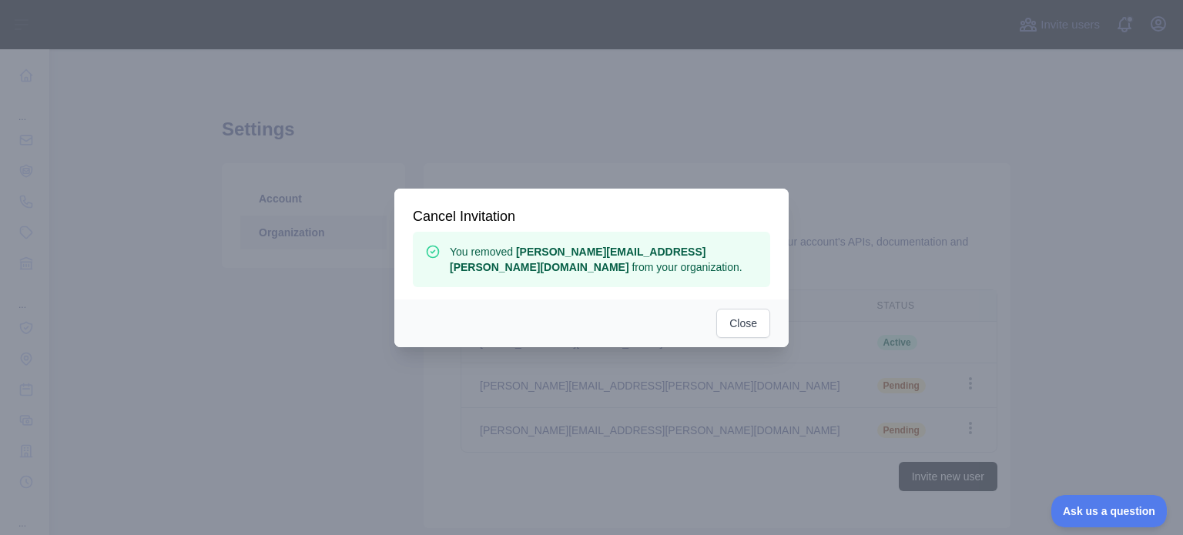
click at [735, 308] on div "Close" at bounding box center [591, 324] width 394 height 48
click at [746, 327] on button "Close" at bounding box center [743, 323] width 54 height 29
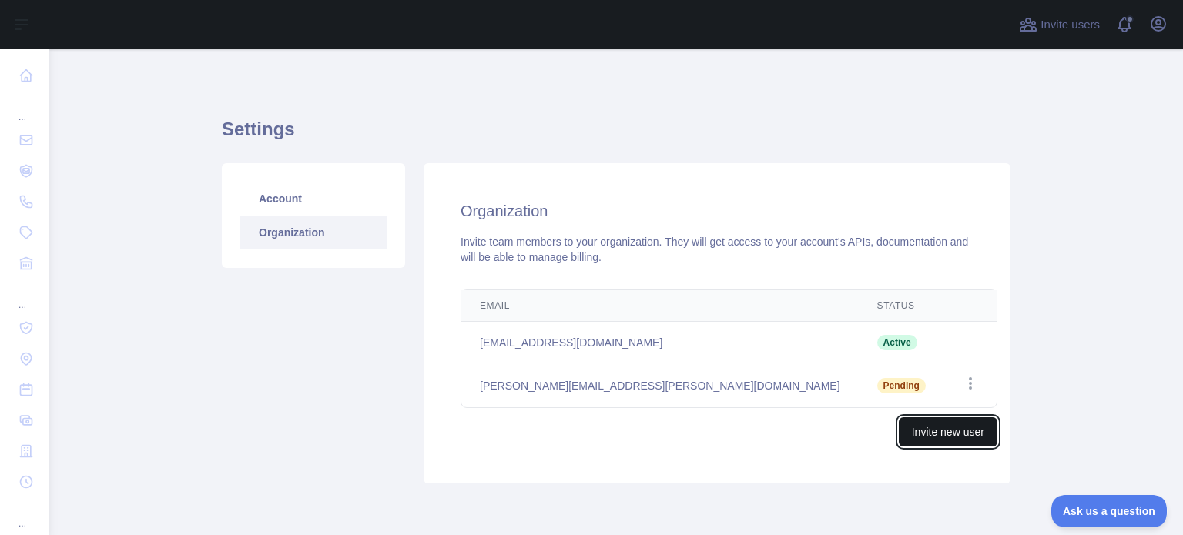
click at [956, 429] on button "Invite new user" at bounding box center [948, 431] width 99 height 29
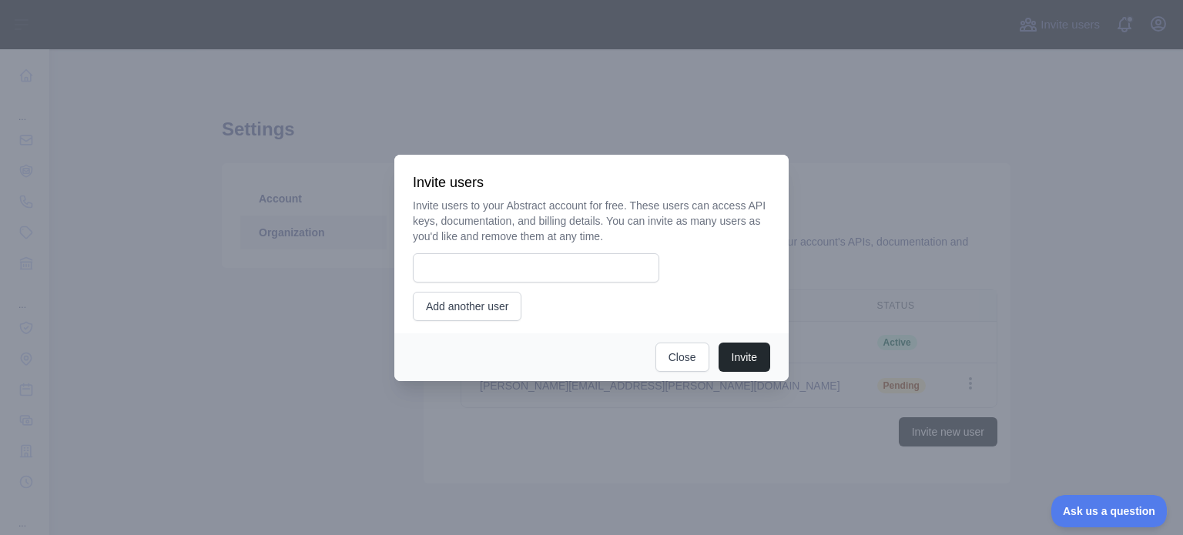
click at [544, 250] on div "Invite users to your Abstract account for free. These users can access API keys…" at bounding box center [591, 259] width 357 height 123
click at [542, 276] on input "email" at bounding box center [536, 267] width 246 height 29
type input "**********"
click at [766, 360] on button "Invite" at bounding box center [745, 357] width 52 height 29
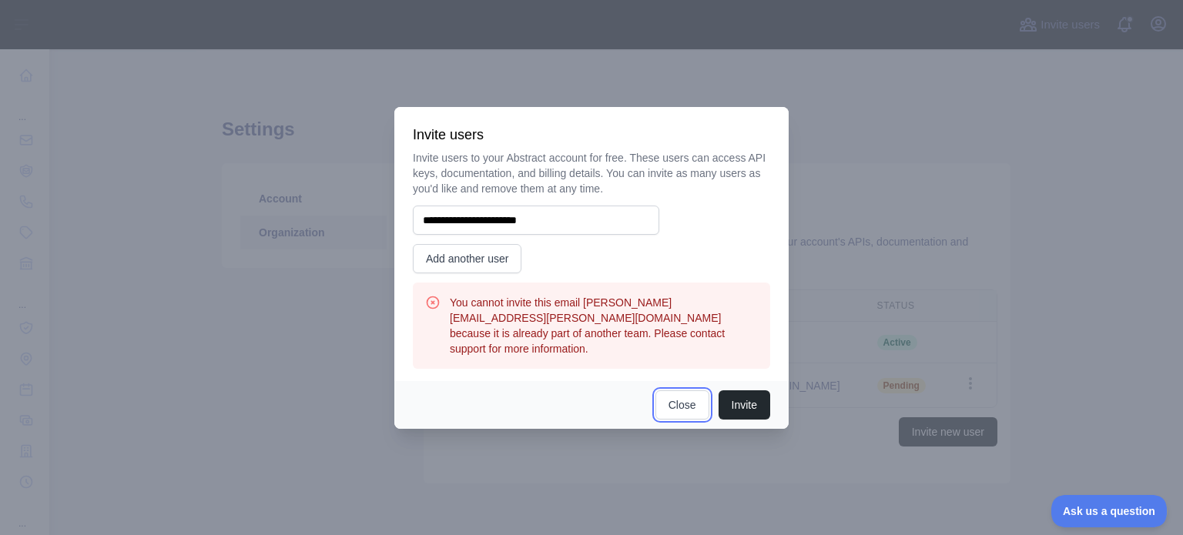
click at [683, 398] on button "Close" at bounding box center [682, 404] width 54 height 29
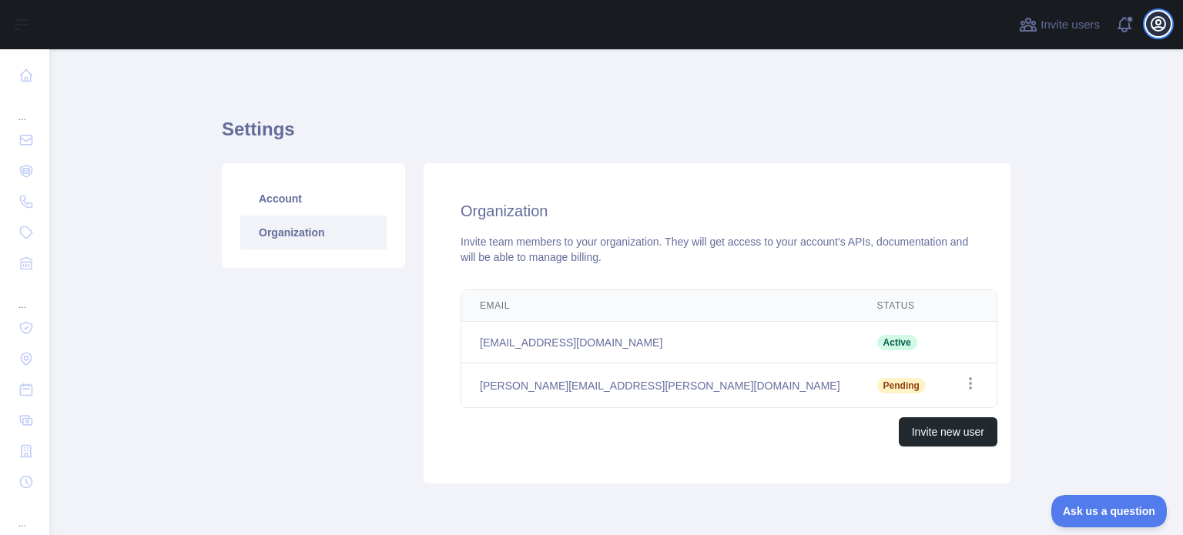
click at [1163, 28] on icon "button" at bounding box center [1158, 24] width 14 height 14
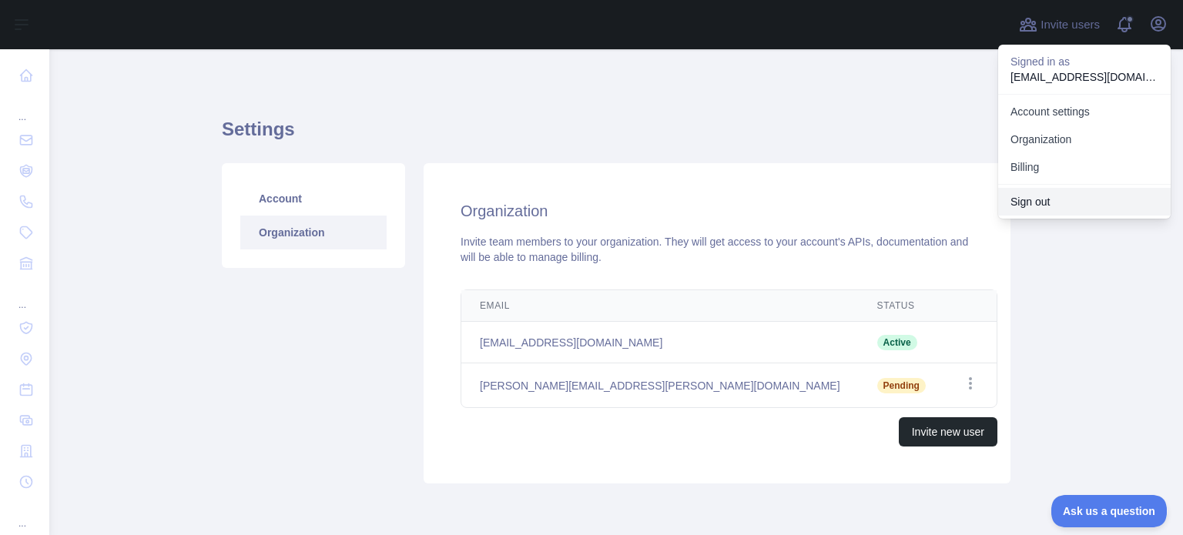
click at [1037, 204] on button "Sign out" at bounding box center [1084, 202] width 173 height 28
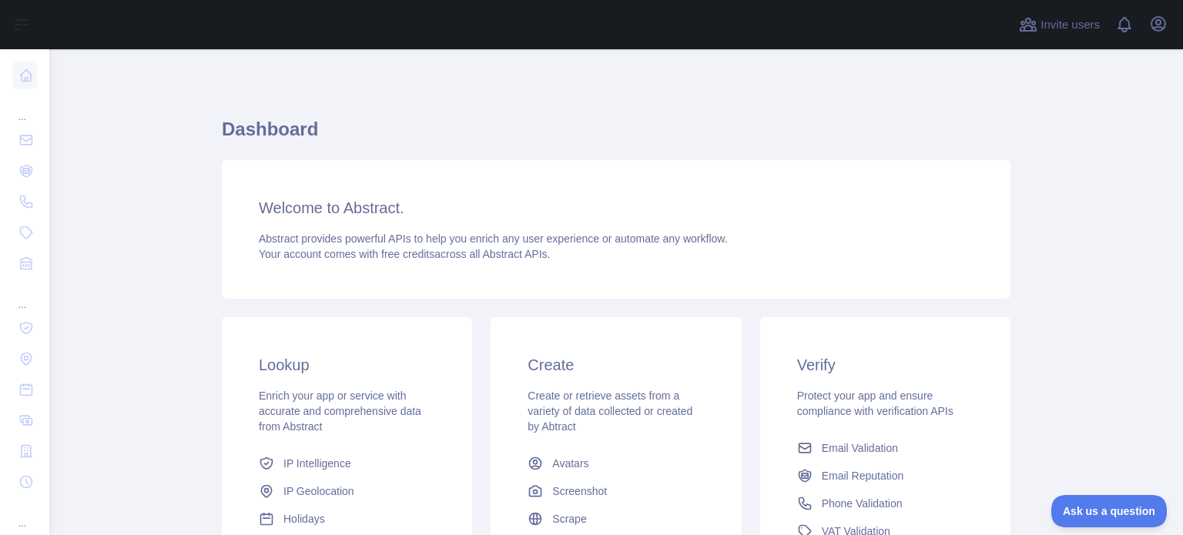
click at [1151, 35] on div "Open user menu" at bounding box center [1158, 25] width 25 height 27
click at [1155, 30] on icon "button" at bounding box center [1158, 24] width 14 height 14
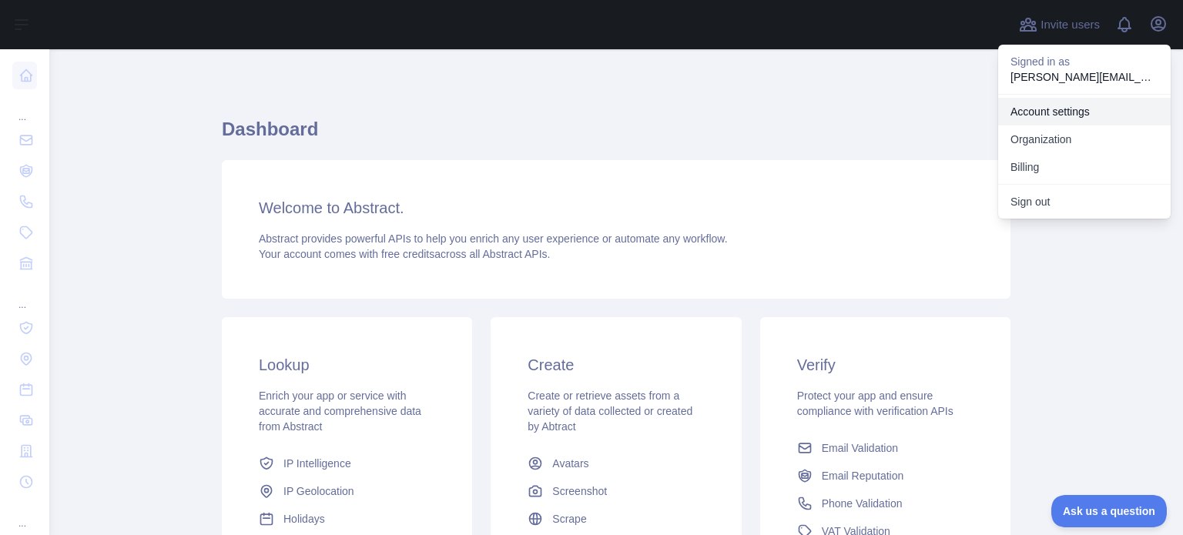
click at [1074, 114] on link "Account settings" at bounding box center [1084, 112] width 173 height 28
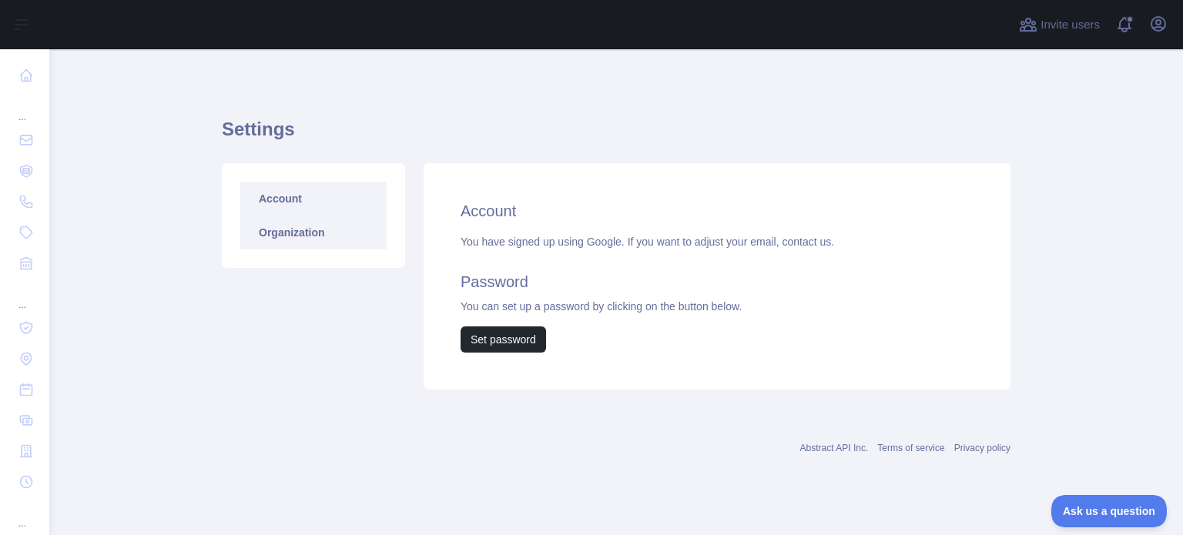
click at [316, 239] on link "Organization" at bounding box center [313, 233] width 146 height 34
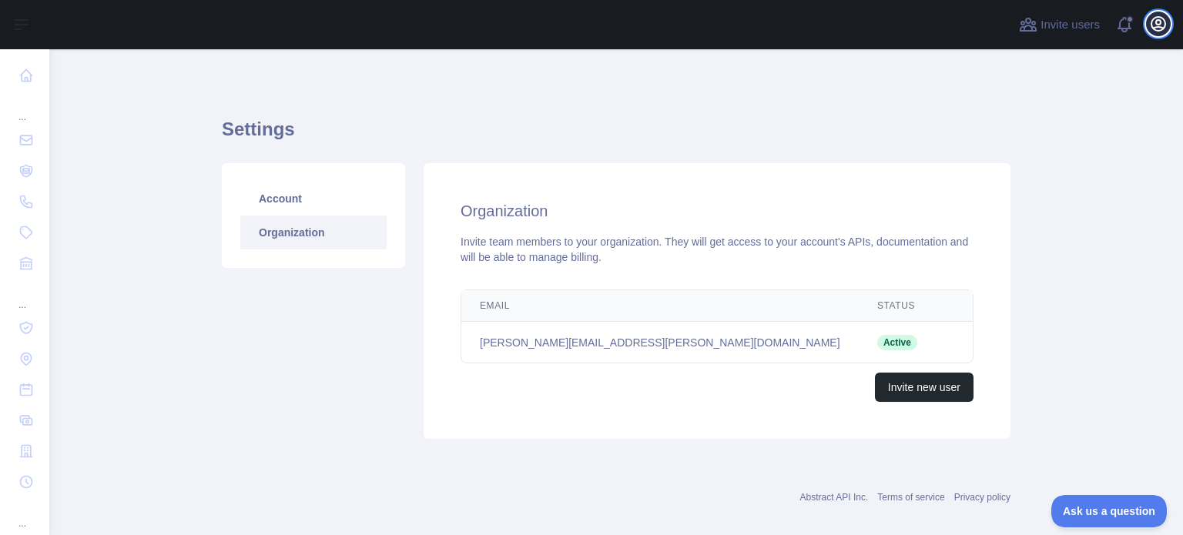
click at [1165, 26] on icon "button" at bounding box center [1158, 24] width 14 height 14
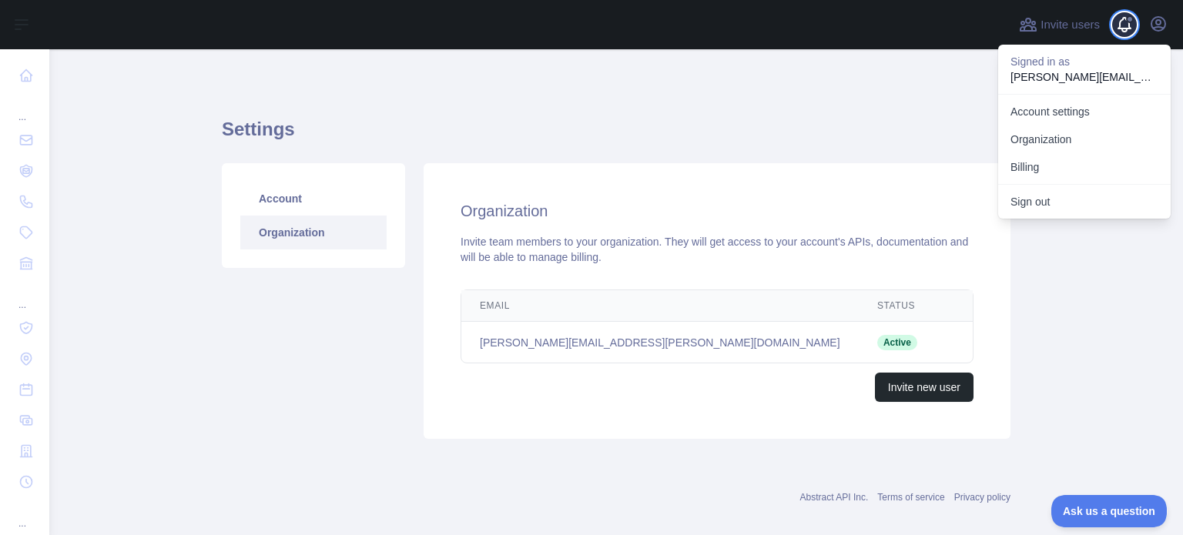
click at [1125, 17] on span at bounding box center [1130, 24] width 31 height 49
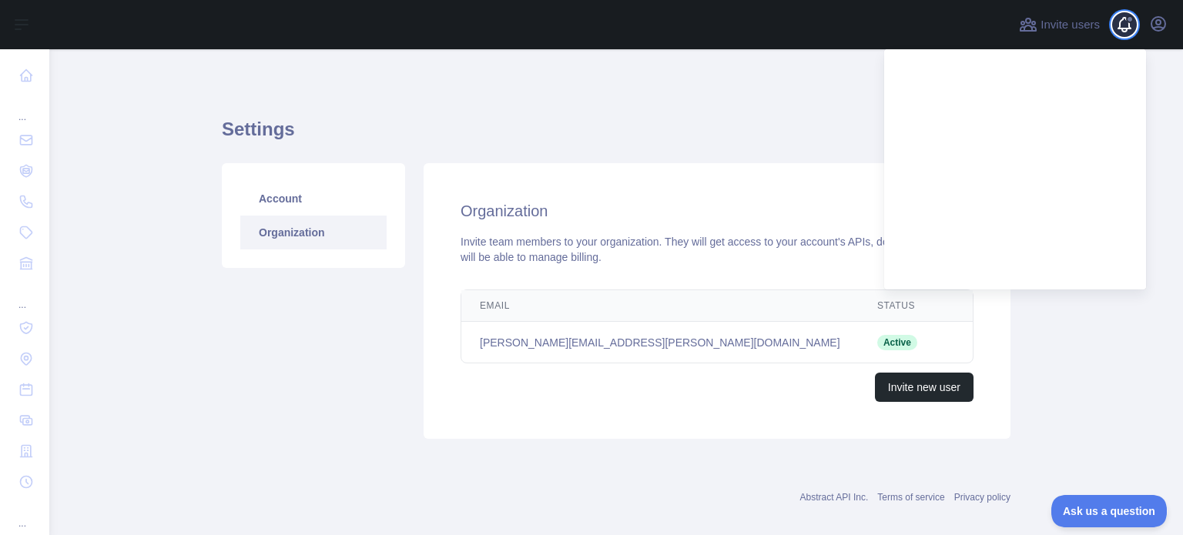
click at [1118, 22] on span at bounding box center [1130, 24] width 31 height 49
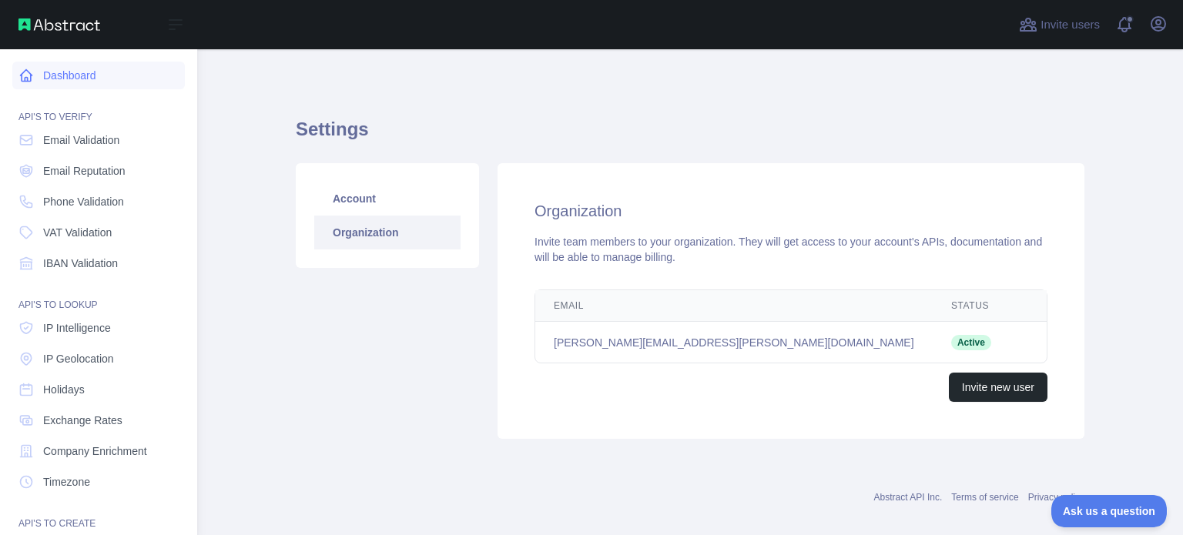
click at [88, 80] on link "Dashboard" at bounding box center [98, 76] width 173 height 28
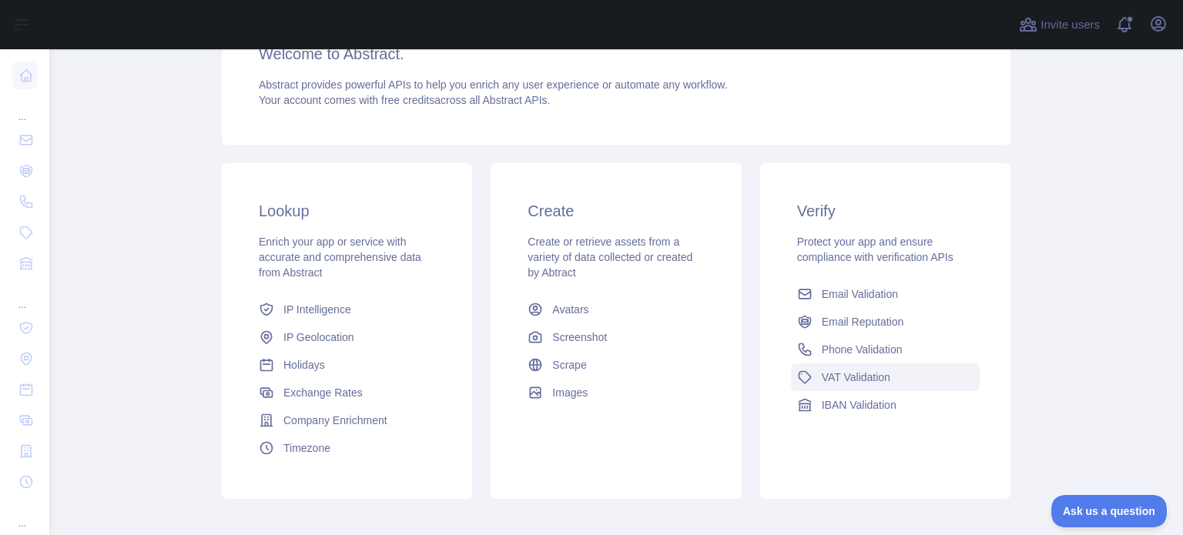
scroll to position [231, 0]
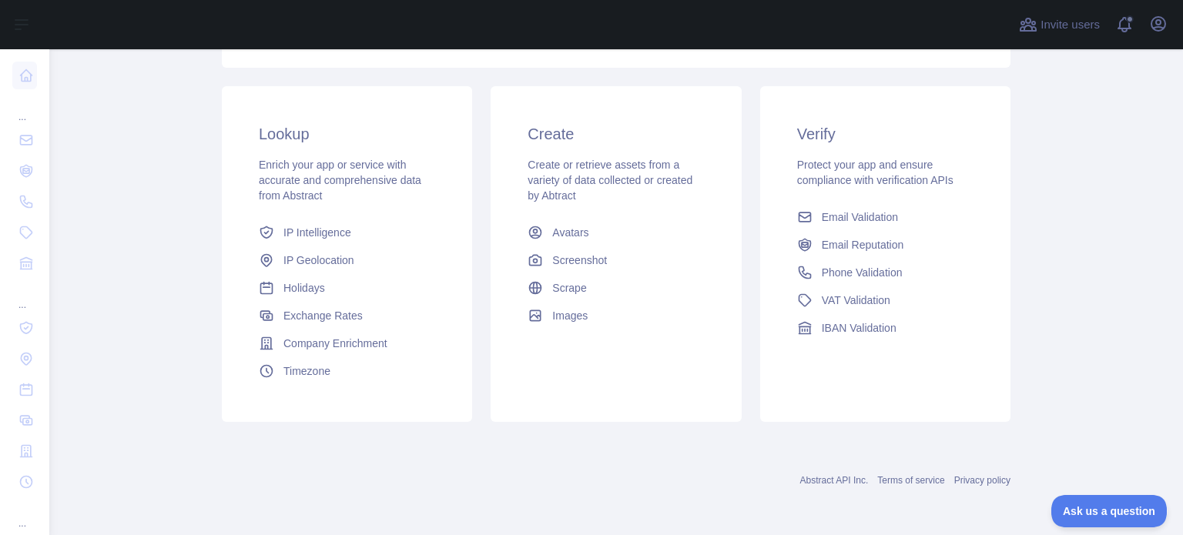
click at [1171, 17] on div "Invite users View notifications Open user menu" at bounding box center [616, 24] width 1134 height 49
click at [1159, 23] on icon "button" at bounding box center [1158, 24] width 14 height 14
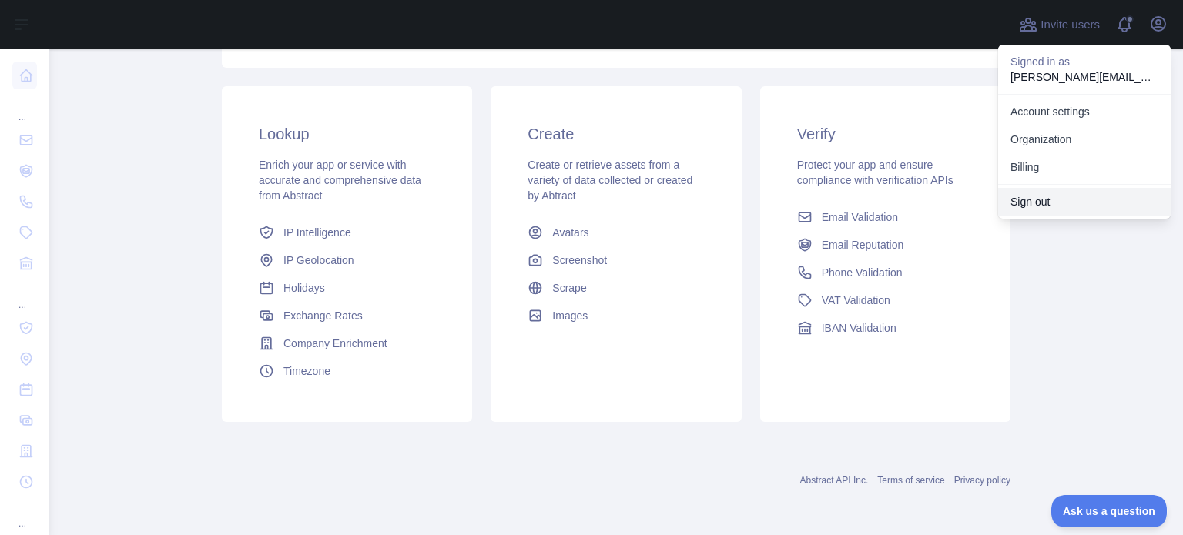
click at [1054, 199] on button "Sign out" at bounding box center [1084, 202] width 173 height 28
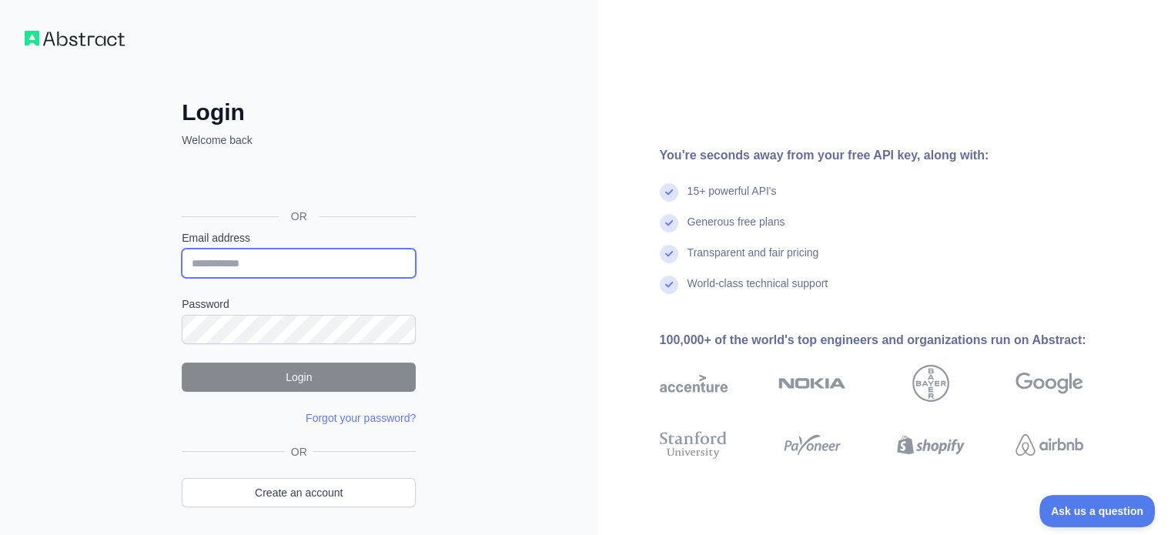
type input "**********"
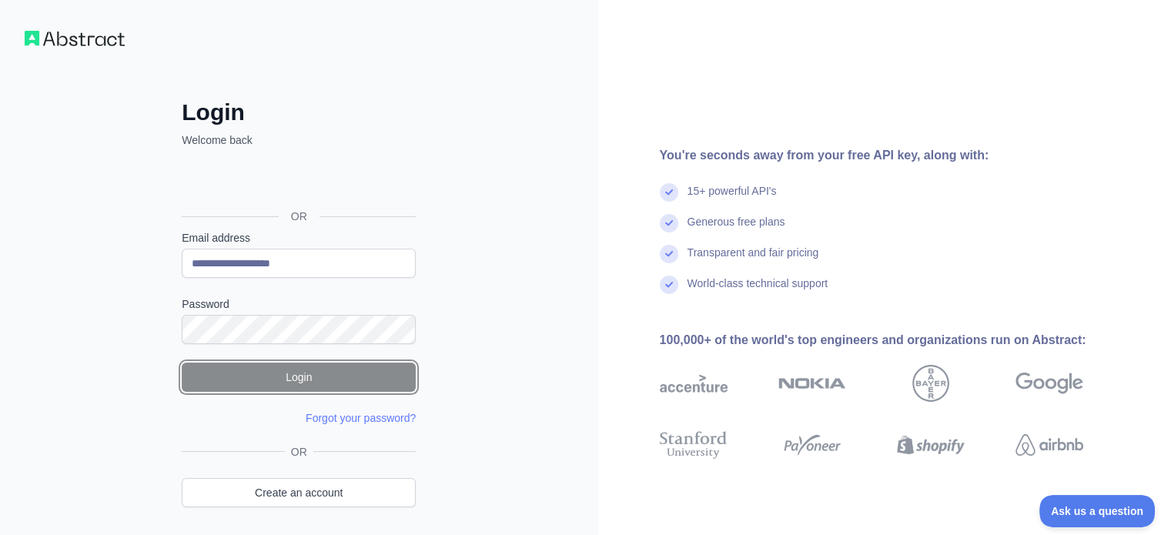
click at [294, 382] on button "Login" at bounding box center [299, 377] width 234 height 29
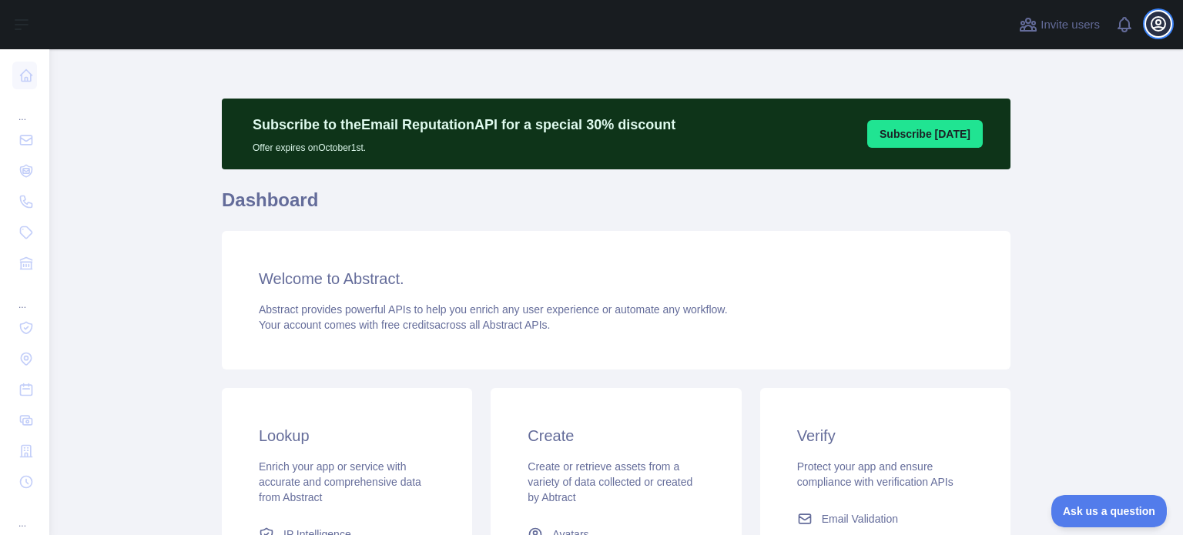
click at [1152, 21] on icon "button" at bounding box center [1158, 24] width 14 height 14
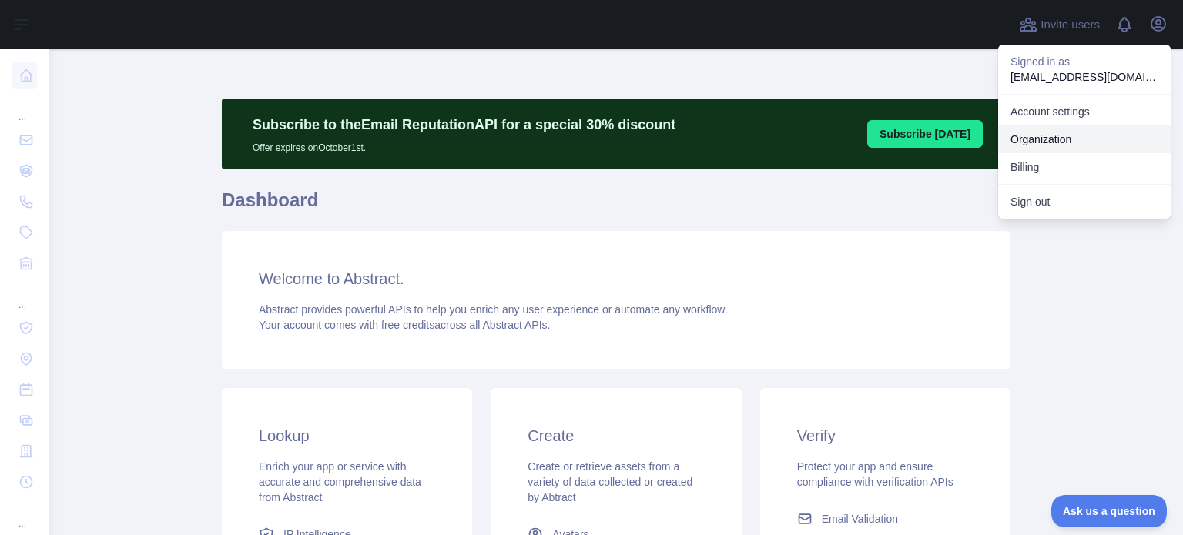
drag, startPoint x: 1089, startPoint y: 132, endPoint x: 1079, endPoint y: 141, distance: 13.6
click at [1089, 132] on link "Organization" at bounding box center [1084, 140] width 173 height 28
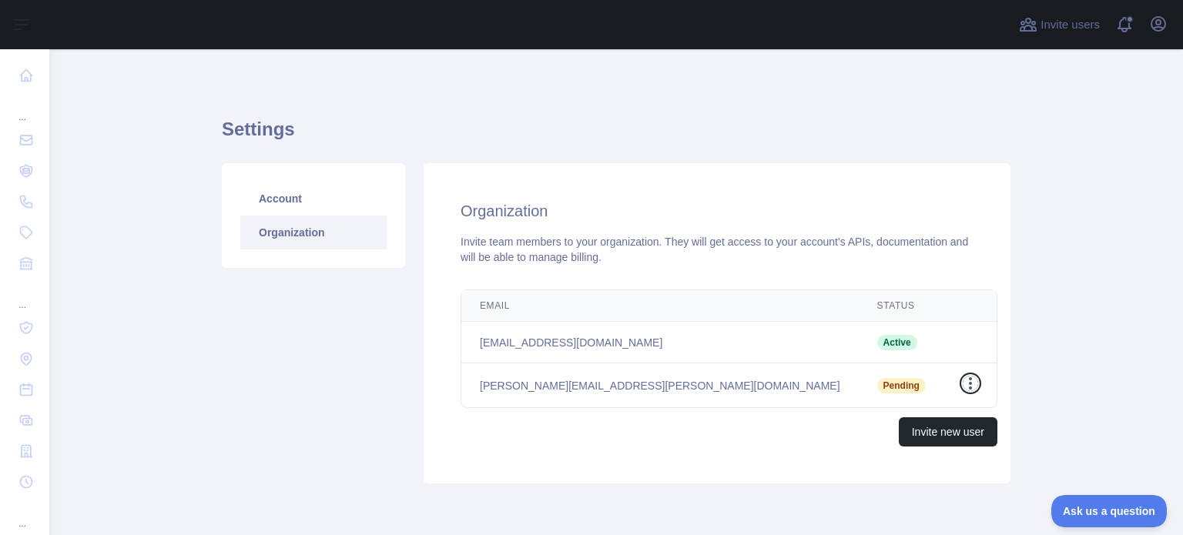
click at [963, 386] on icon "button" at bounding box center [970, 383] width 15 height 15
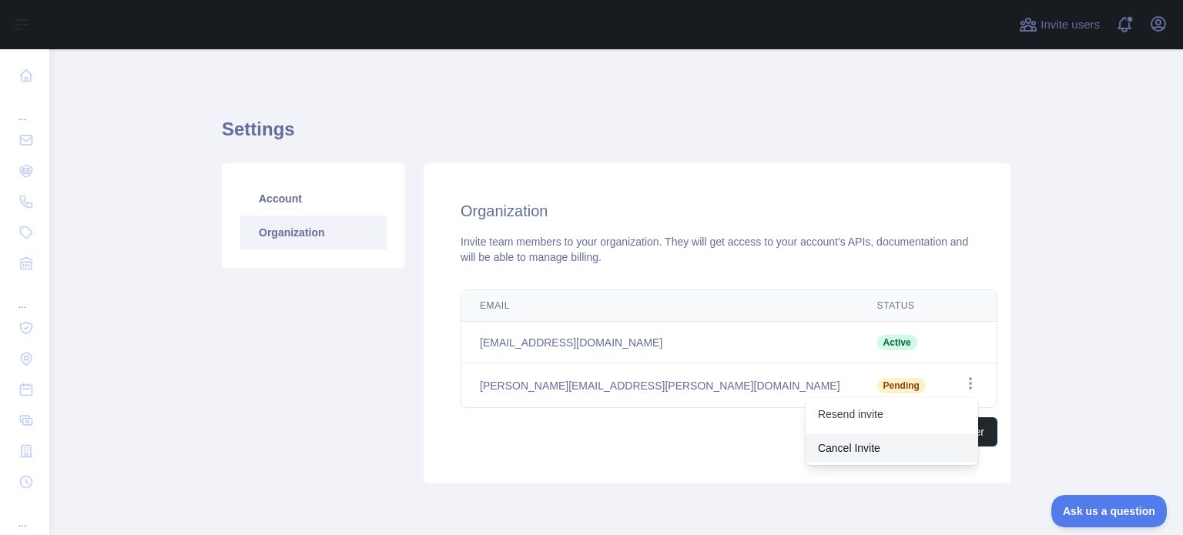
click at [856, 452] on button "Cancel Invite" at bounding box center [892, 448] width 173 height 28
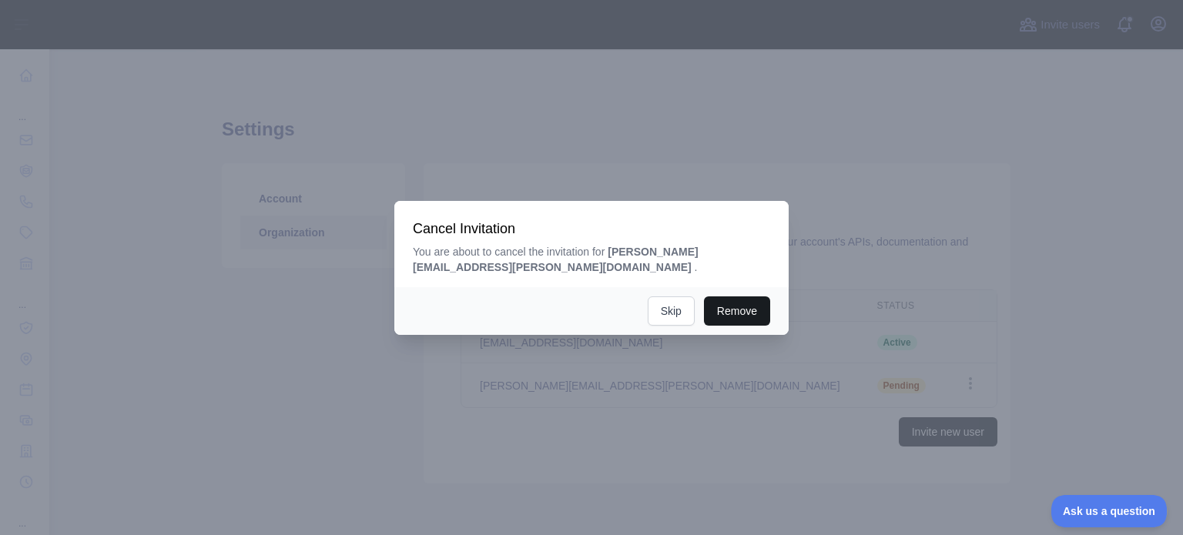
click at [750, 299] on button "Remove" at bounding box center [737, 311] width 66 height 29
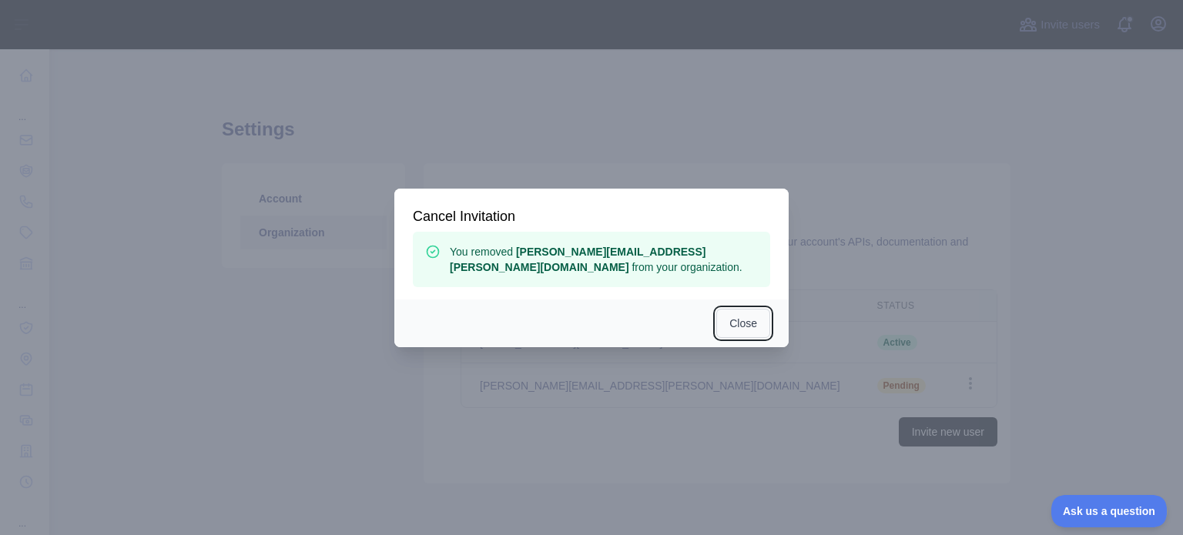
click at [723, 325] on button "Close" at bounding box center [743, 323] width 54 height 29
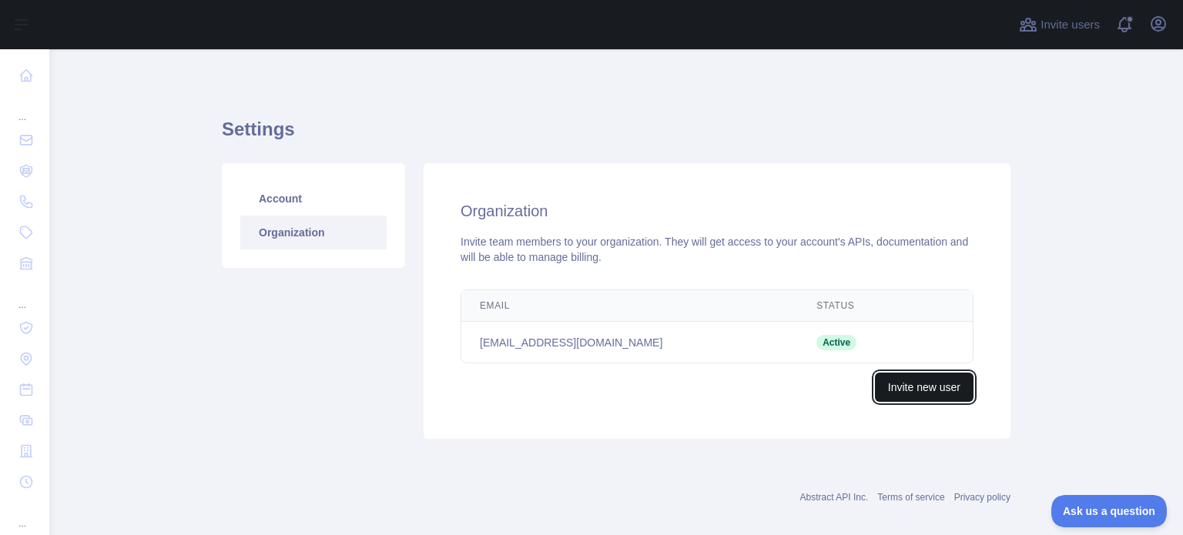
click at [921, 394] on button "Invite new user" at bounding box center [924, 387] width 99 height 29
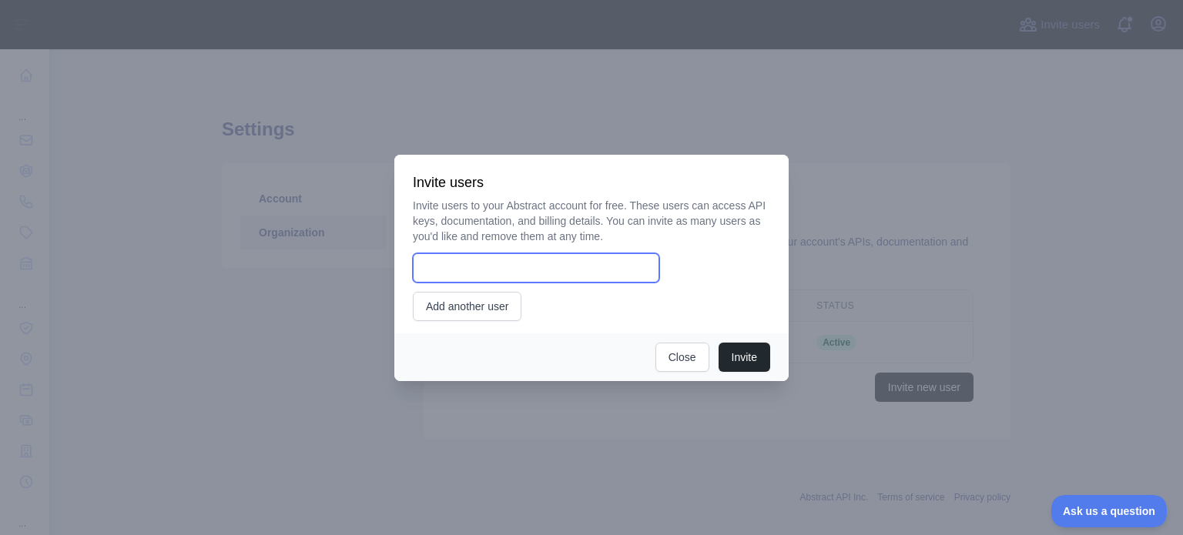
click at [533, 279] on input "email" at bounding box center [536, 267] width 246 height 29
type input "**********"
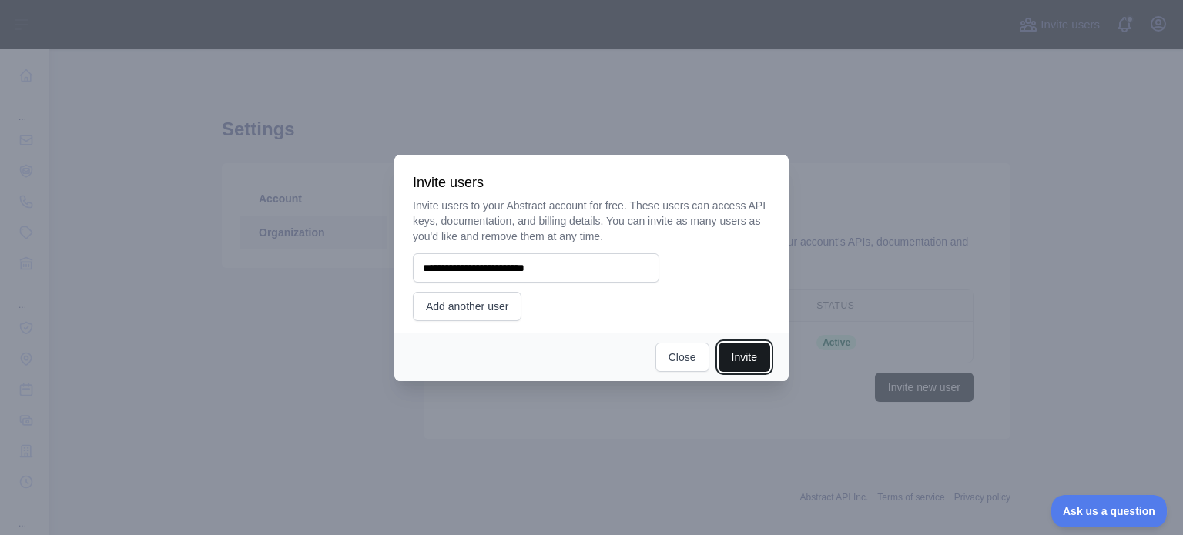
click at [743, 359] on button "Invite" at bounding box center [745, 357] width 52 height 29
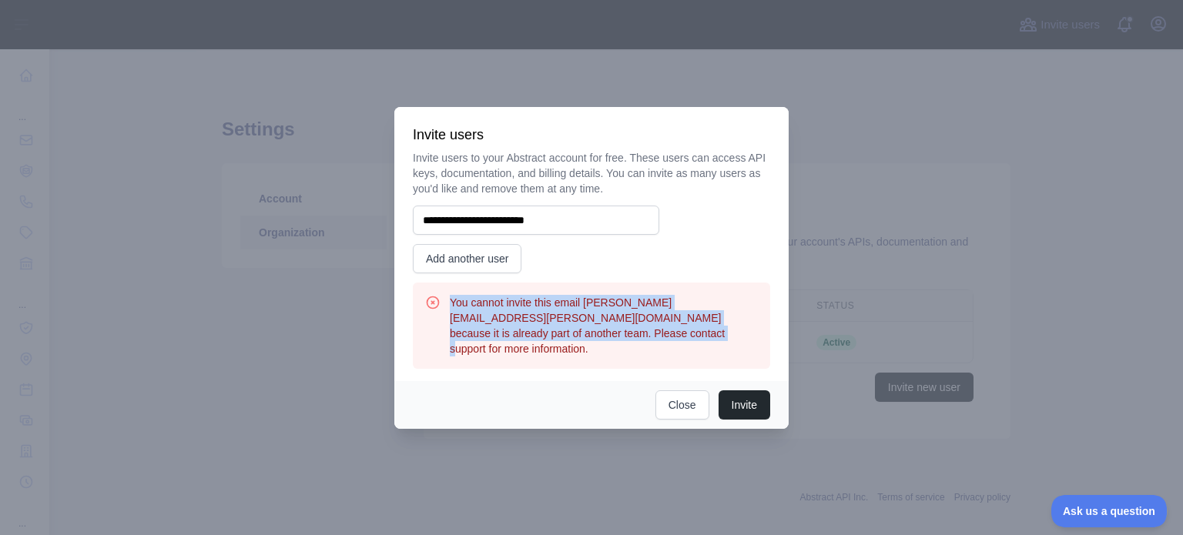
drag, startPoint x: 448, startPoint y: 309, endPoint x: 615, endPoint y: 342, distance: 169.6
click at [615, 342] on div "You cannot invite this email maria.ancheta@holiwise.com because it is already p…" at bounding box center [591, 326] width 333 height 62
copy h3 "You cannot invite this email maria.ancheta@holiwise.com because it is already p…"
click at [850, 196] on div at bounding box center [591, 267] width 1183 height 535
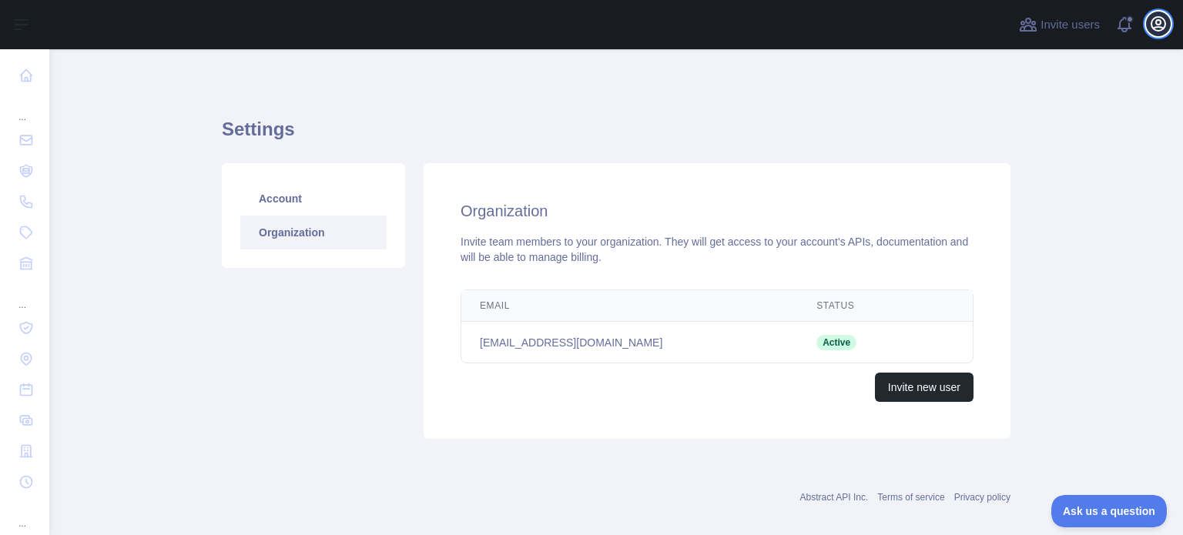
click at [1151, 14] on button "Open user menu" at bounding box center [1158, 24] width 25 height 25
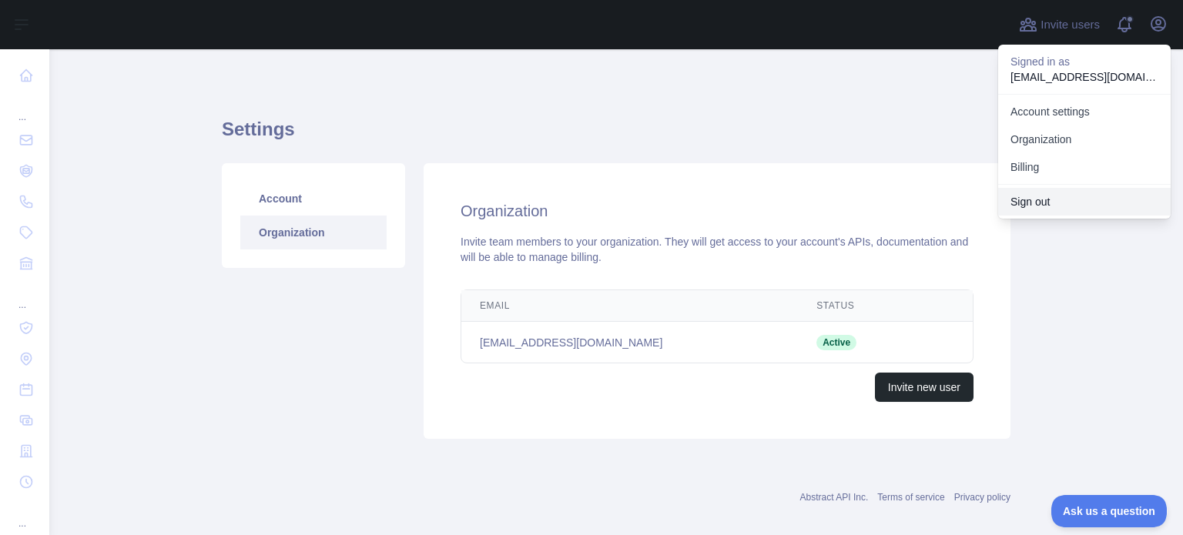
click at [1042, 193] on button "Sign out" at bounding box center [1084, 202] width 173 height 28
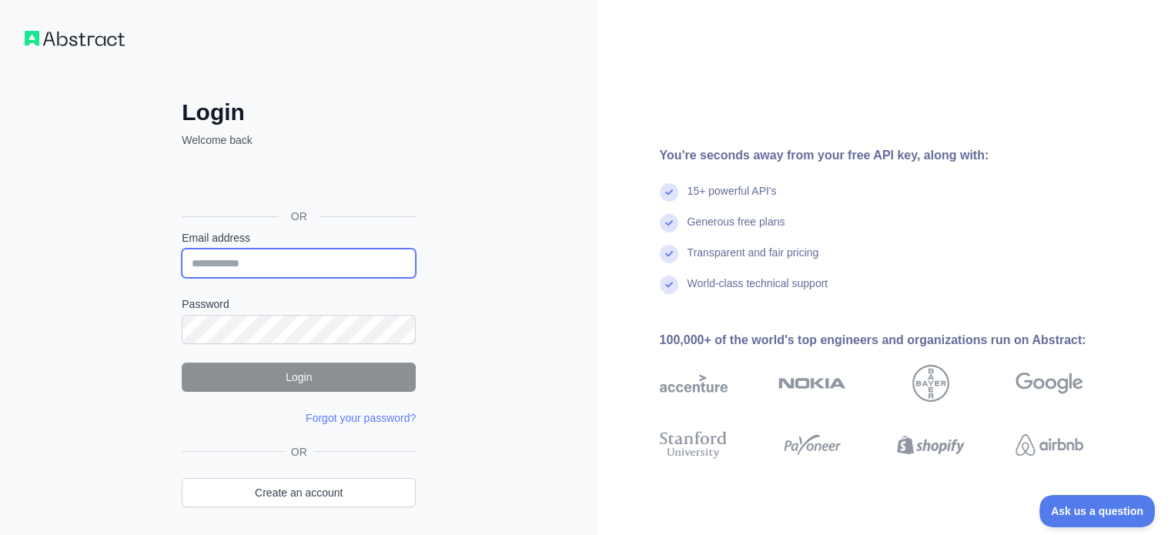
type input "**********"
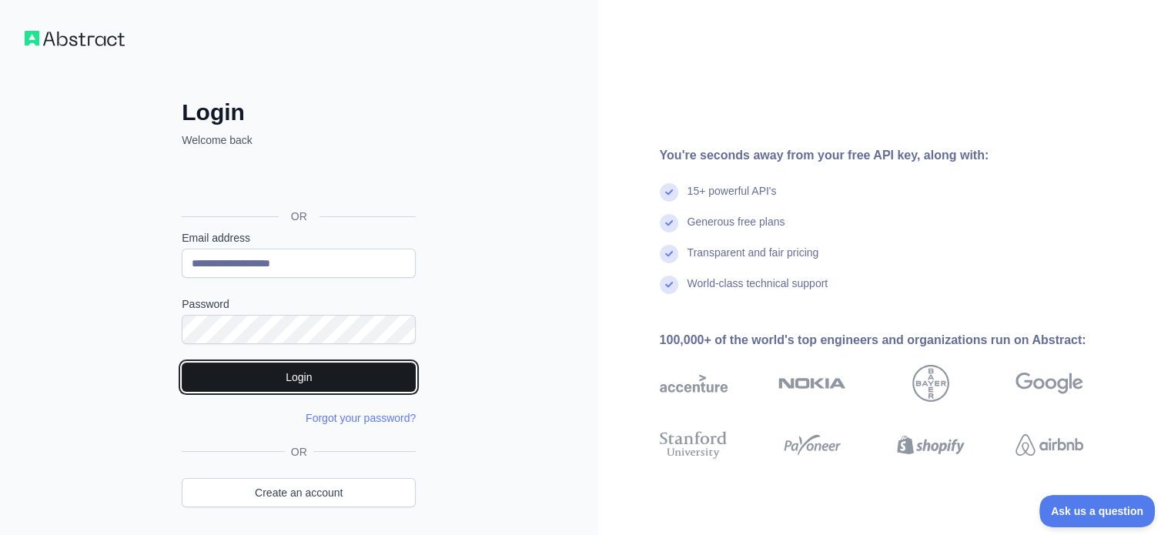
click at [357, 374] on button "Login" at bounding box center [299, 377] width 234 height 29
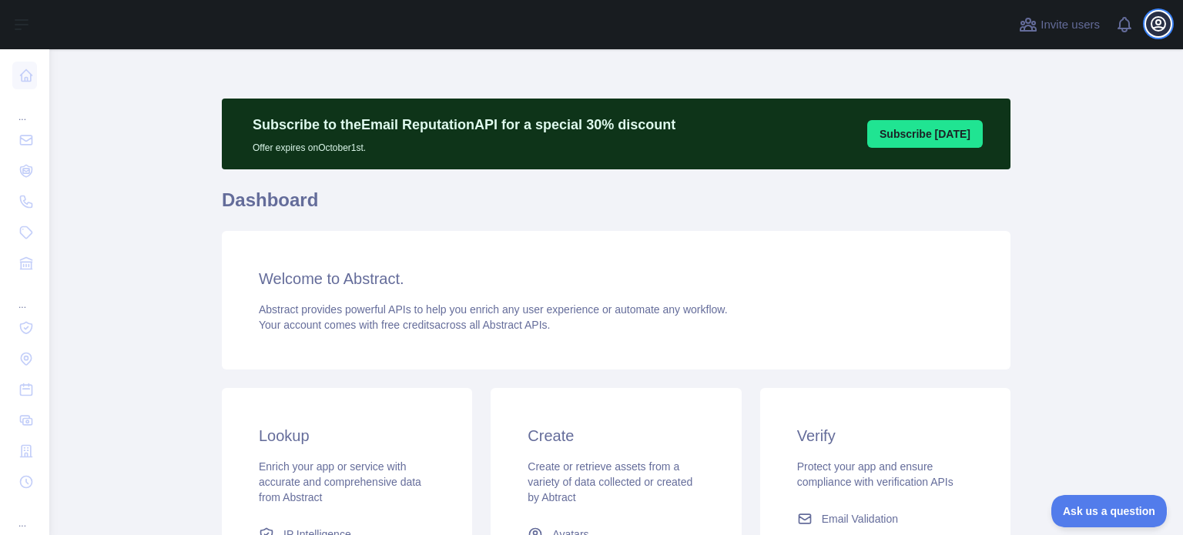
click at [1149, 25] on icon "button" at bounding box center [1158, 24] width 18 height 18
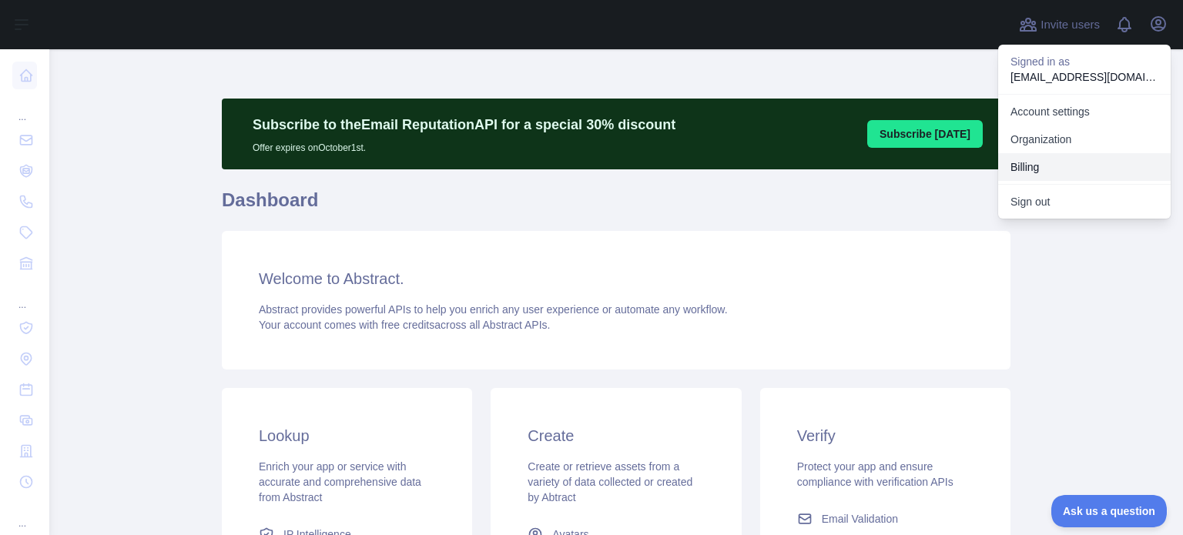
click at [1074, 153] on button "Billing" at bounding box center [1084, 167] width 173 height 28
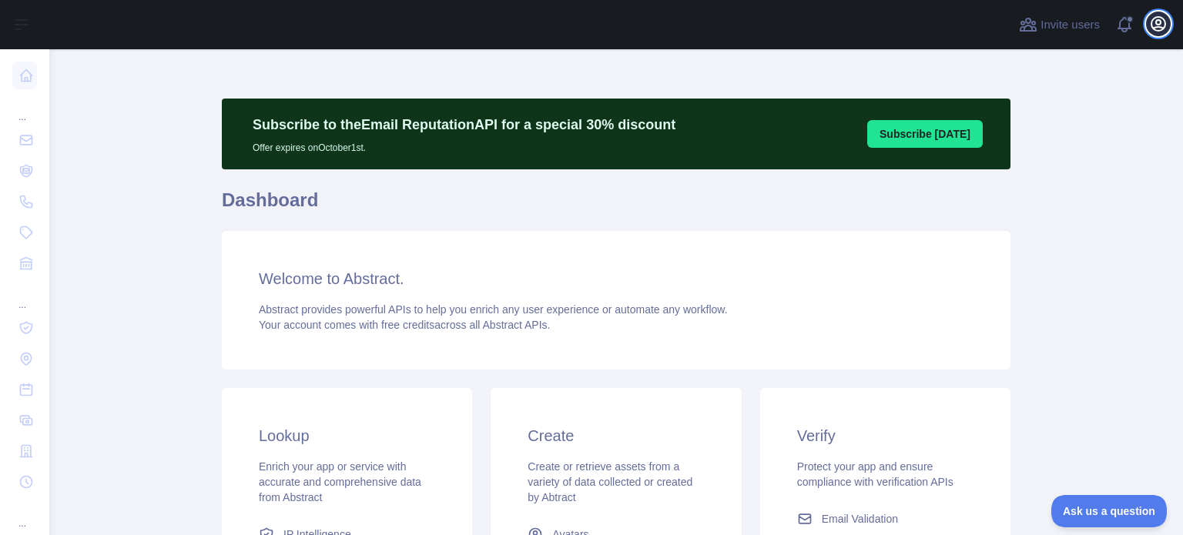
click at [1158, 28] on icon "button" at bounding box center [1158, 24] width 18 height 18
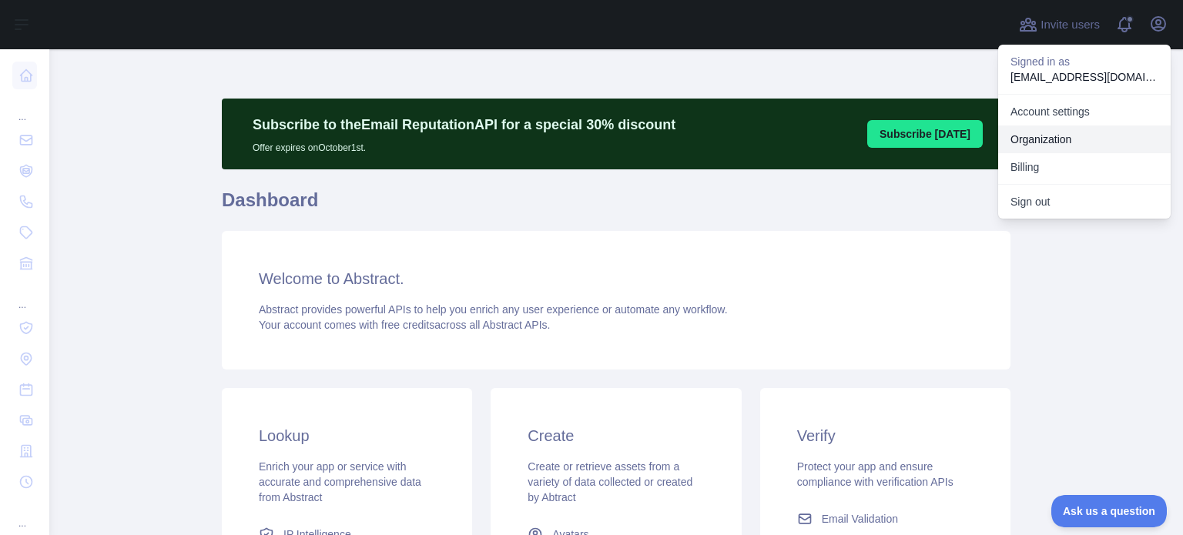
click at [1074, 135] on link "Organization" at bounding box center [1084, 140] width 173 height 28
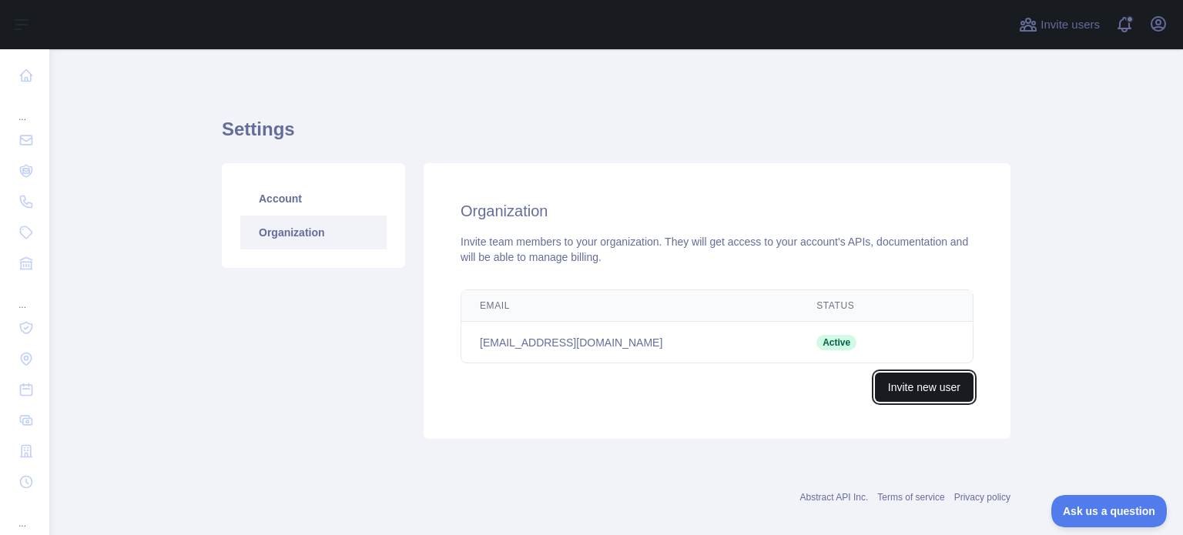
click at [948, 390] on button "Invite new user" at bounding box center [924, 387] width 99 height 29
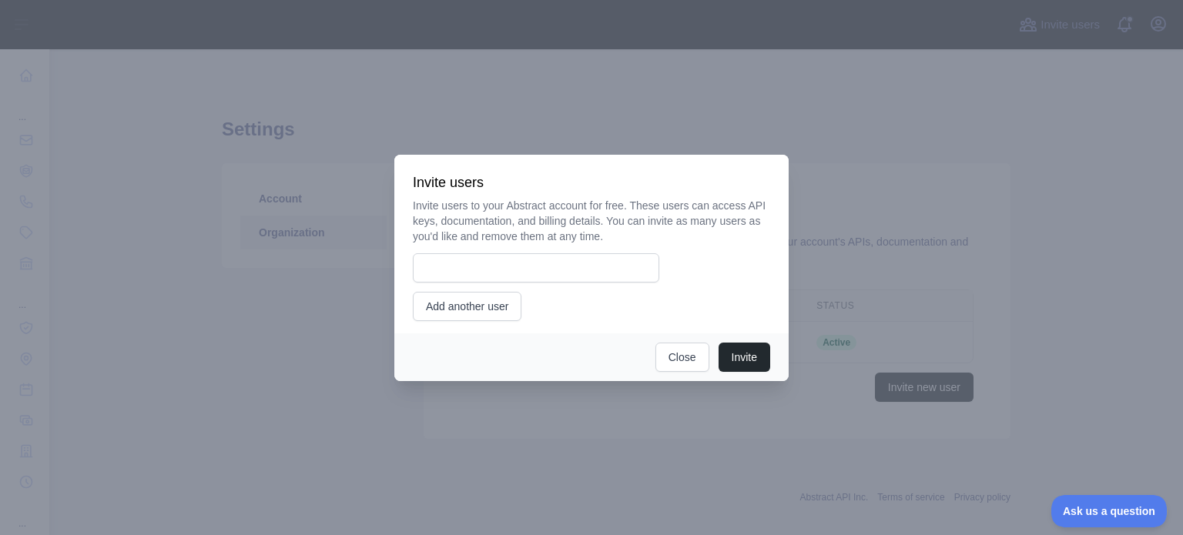
click at [571, 252] on div "Invite users to your Abstract account for free. These users can access API keys…" at bounding box center [591, 259] width 357 height 123
click at [568, 260] on input "email" at bounding box center [536, 267] width 246 height 29
type input "**********"
click at [752, 358] on button "Invite" at bounding box center [745, 357] width 52 height 29
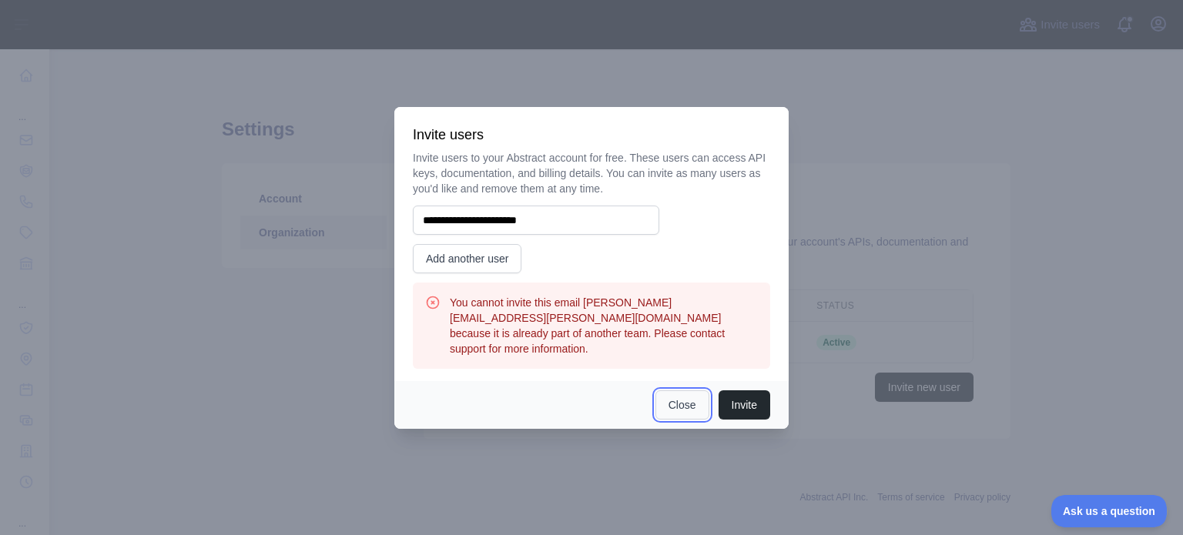
click at [690, 394] on button "Close" at bounding box center [682, 404] width 54 height 29
